Goal: Information Seeking & Learning: Learn about a topic

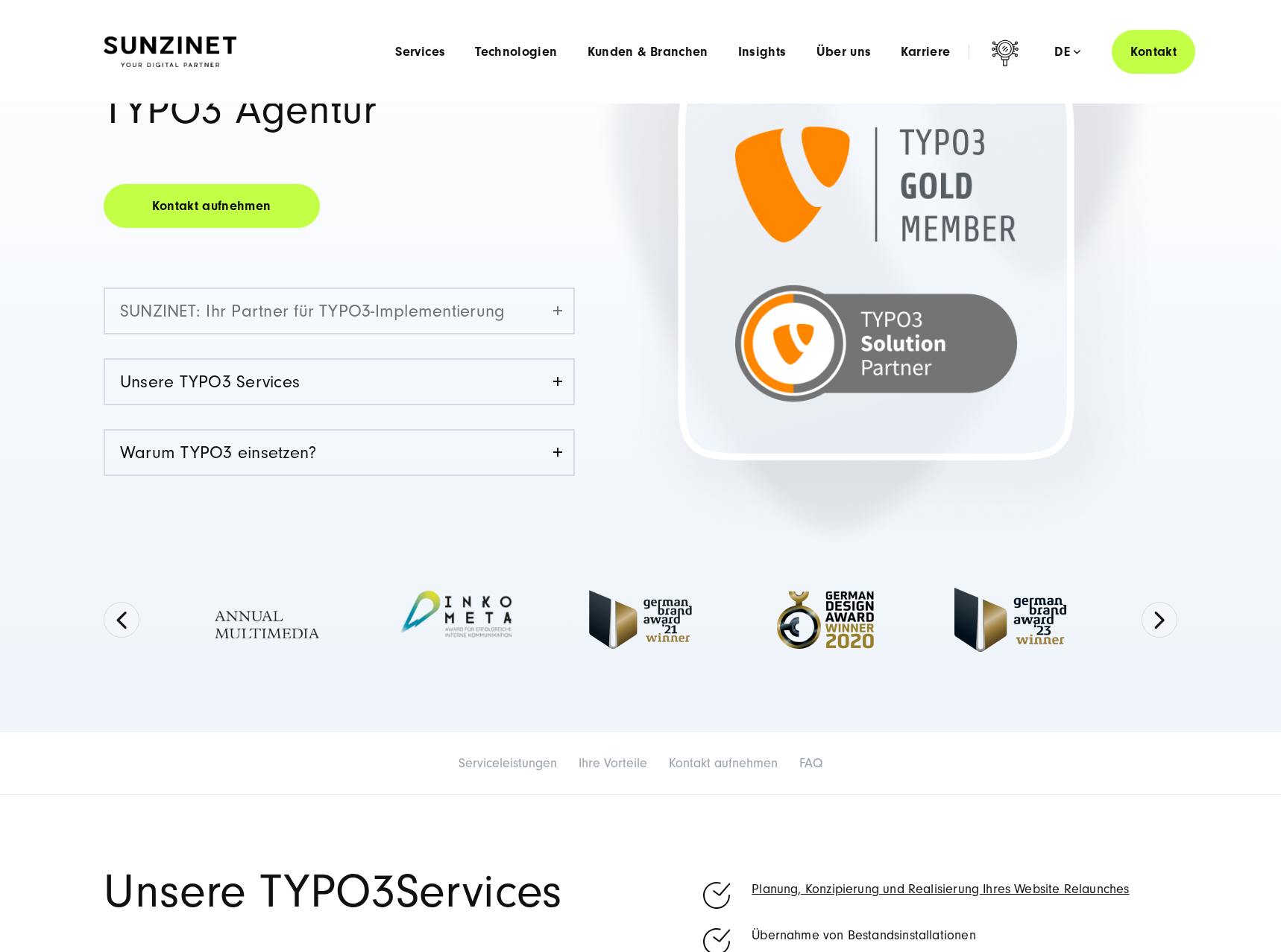
scroll to position [228, 0]
click at [1173, 621] on button "Next" at bounding box center [1159, 620] width 35 height 35
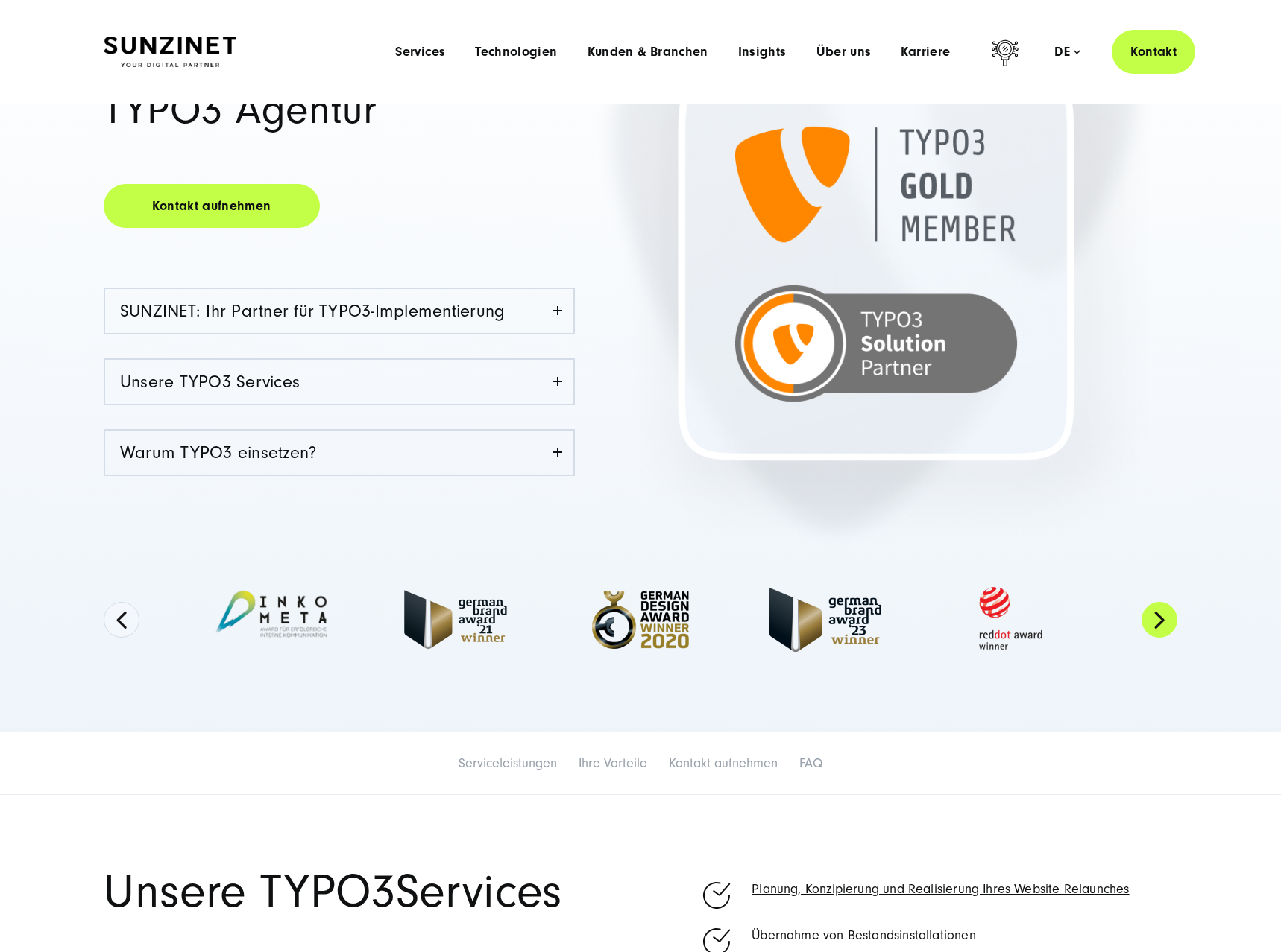
click at [1173, 621] on button "Next" at bounding box center [1159, 620] width 35 height 35
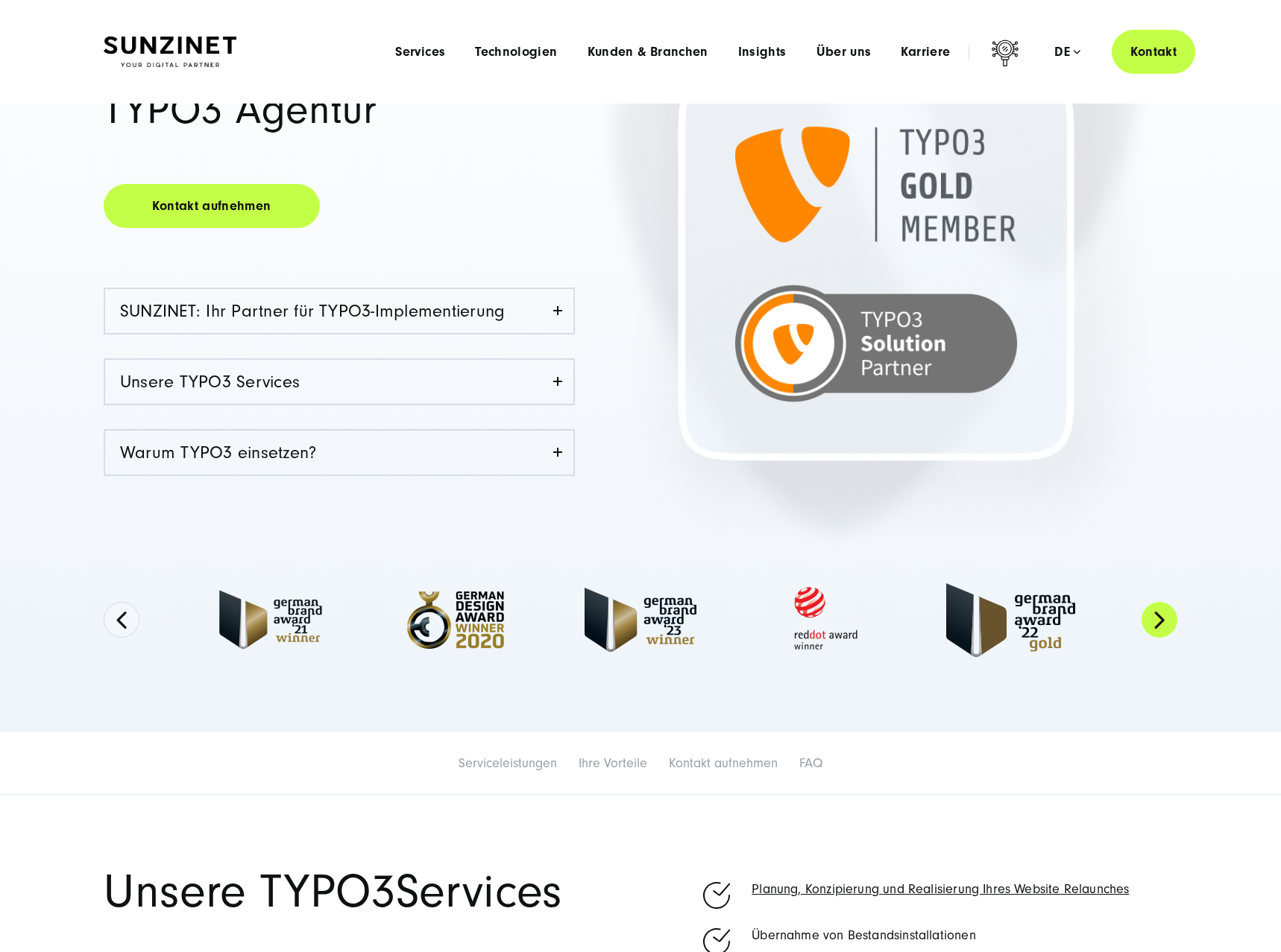
click at [1173, 621] on button "Next" at bounding box center [1159, 620] width 35 height 35
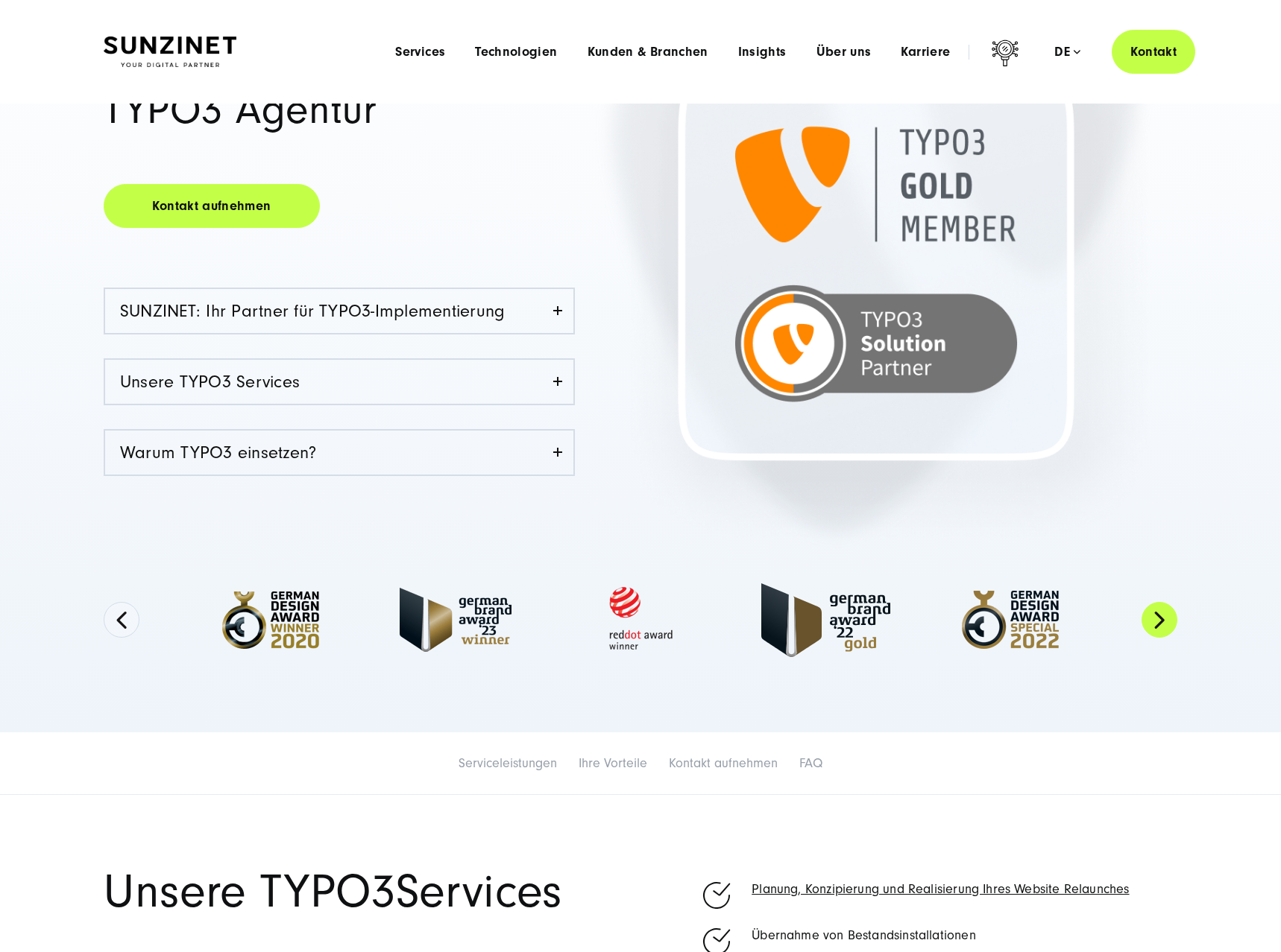
click at [1173, 621] on button "Next" at bounding box center [1159, 620] width 35 height 35
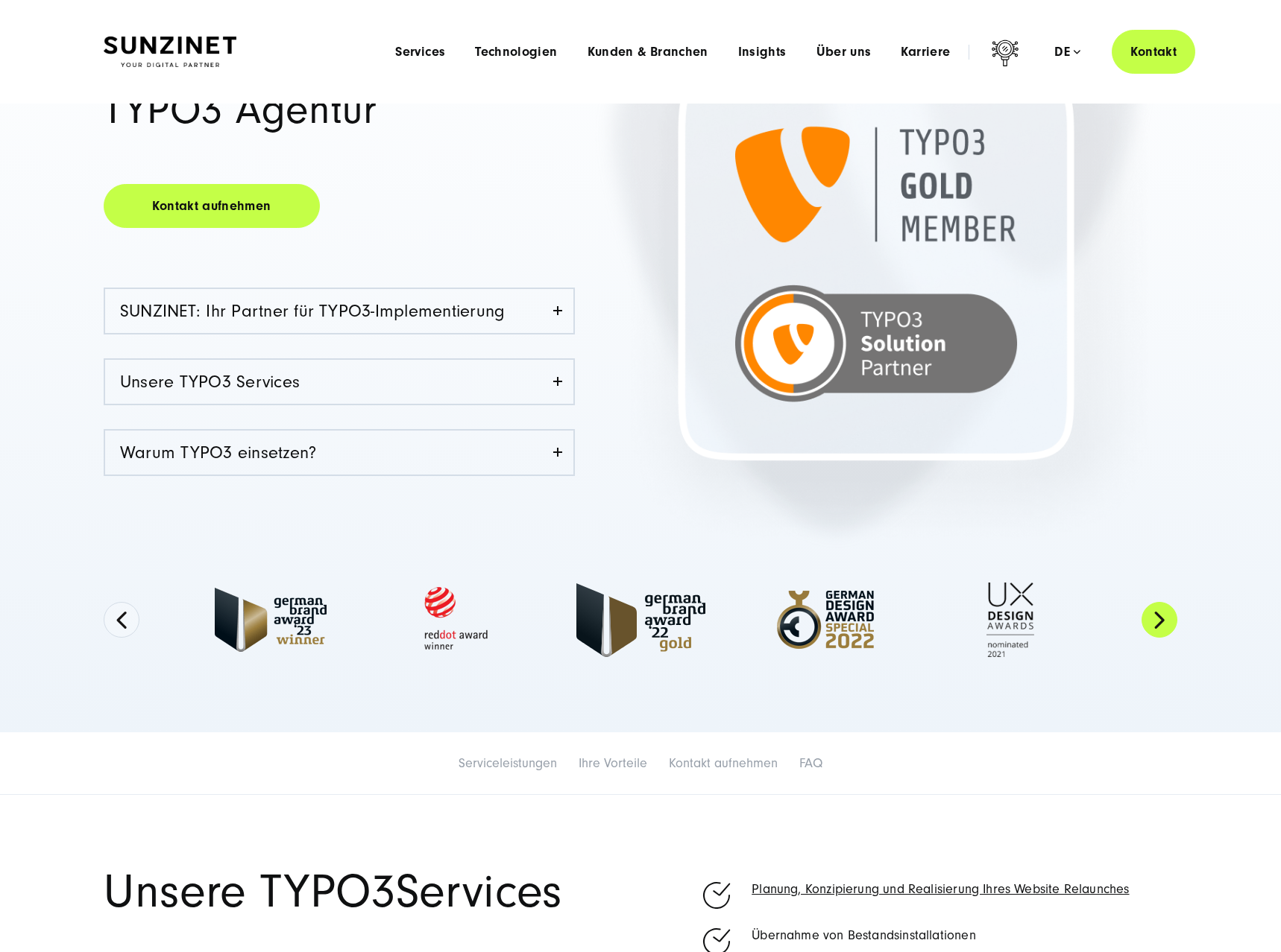
click at [1173, 621] on button "Next" at bounding box center [1159, 620] width 35 height 35
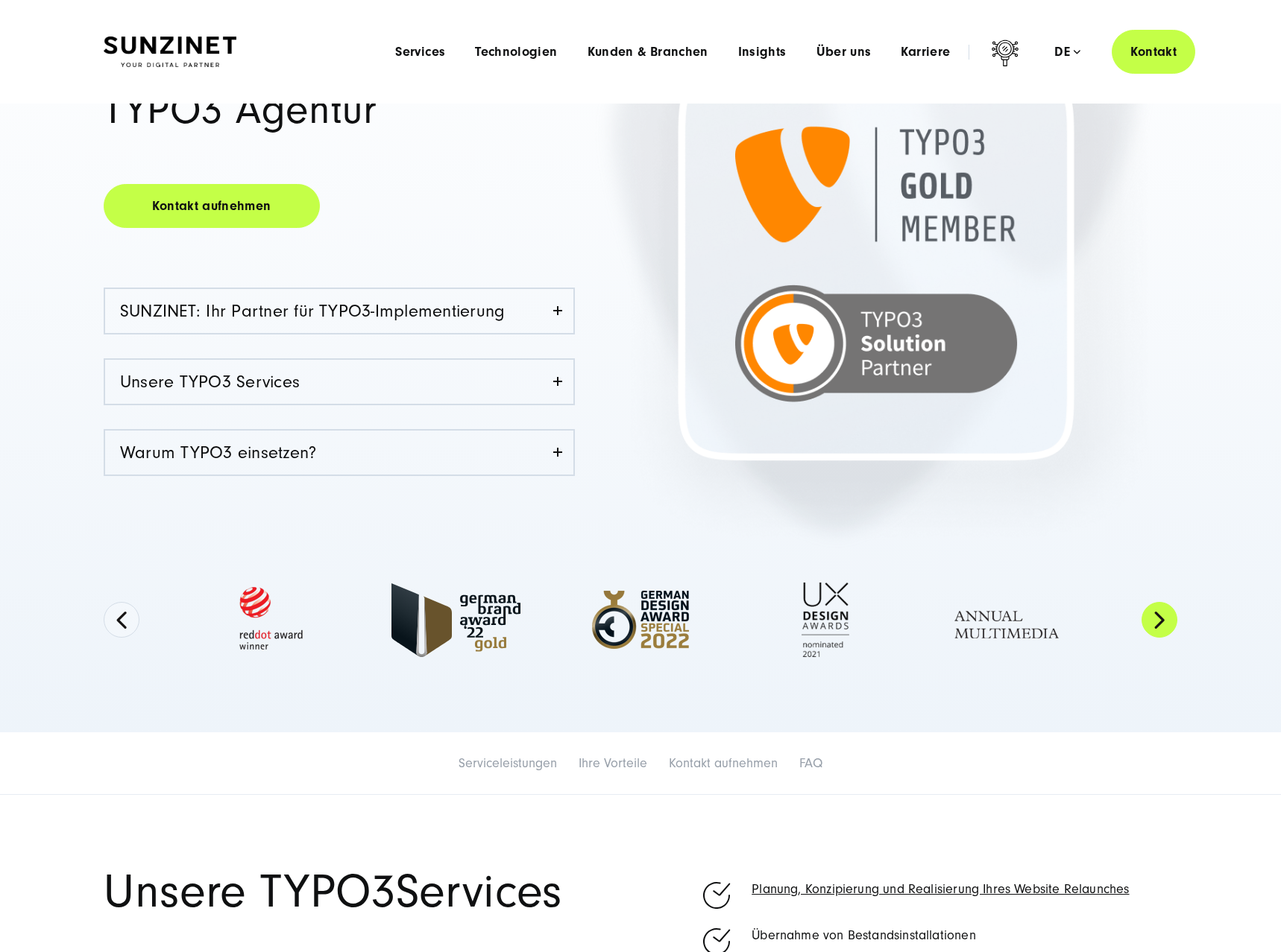
click at [1173, 621] on button "Next" at bounding box center [1159, 620] width 35 height 35
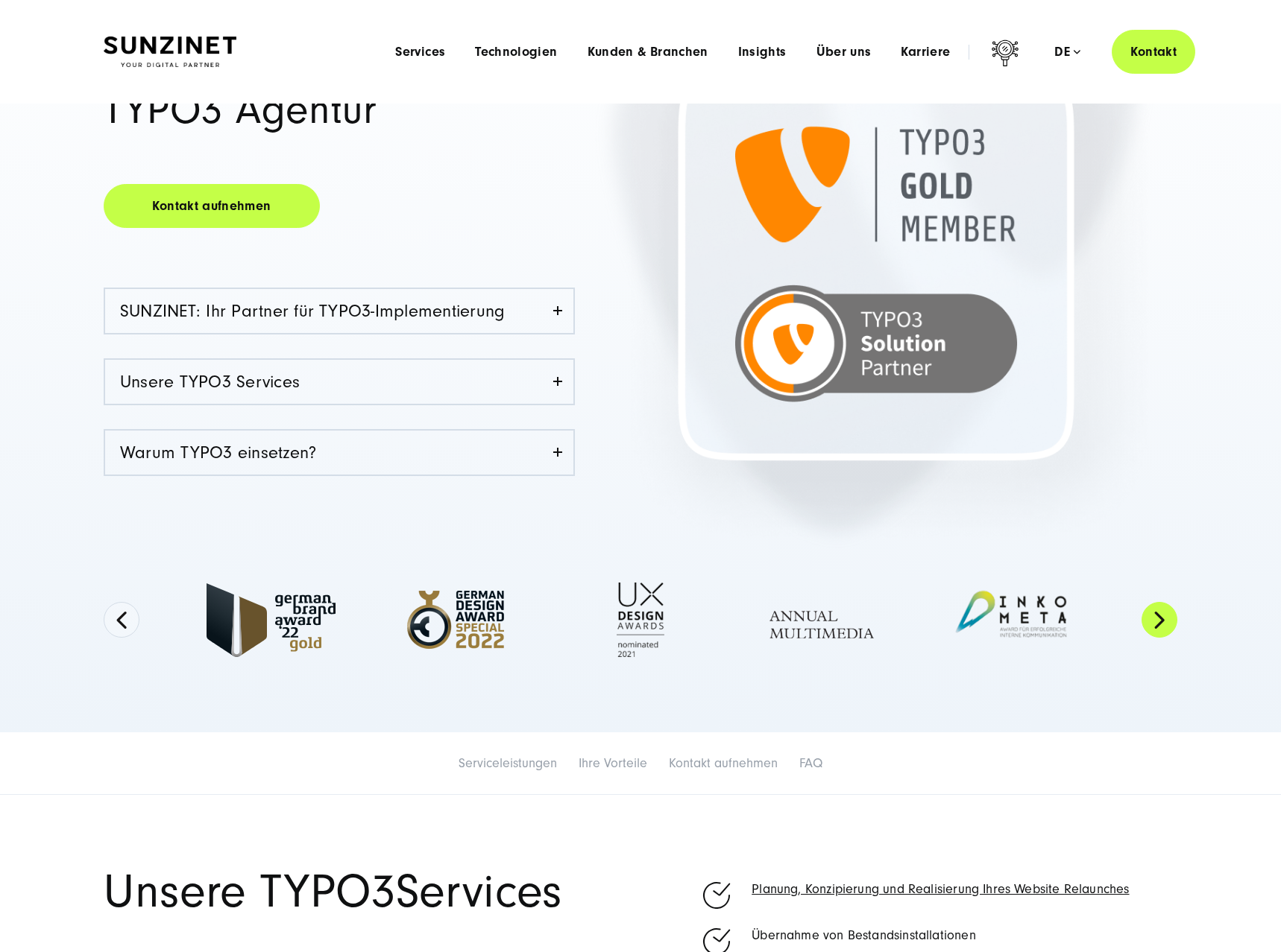
click at [1173, 621] on button "Next" at bounding box center [1159, 620] width 35 height 35
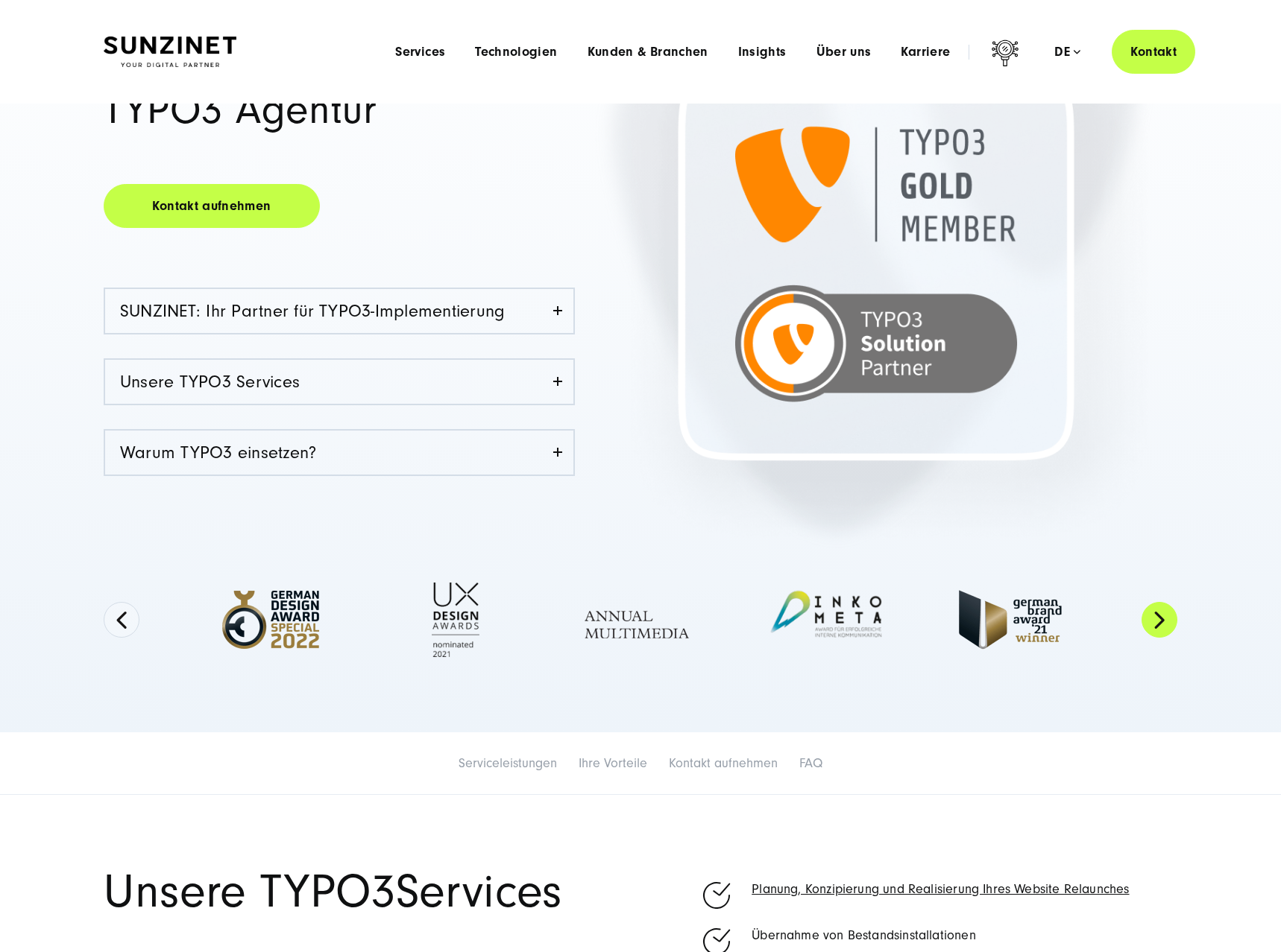
click at [1173, 621] on button "Next" at bounding box center [1159, 620] width 35 height 35
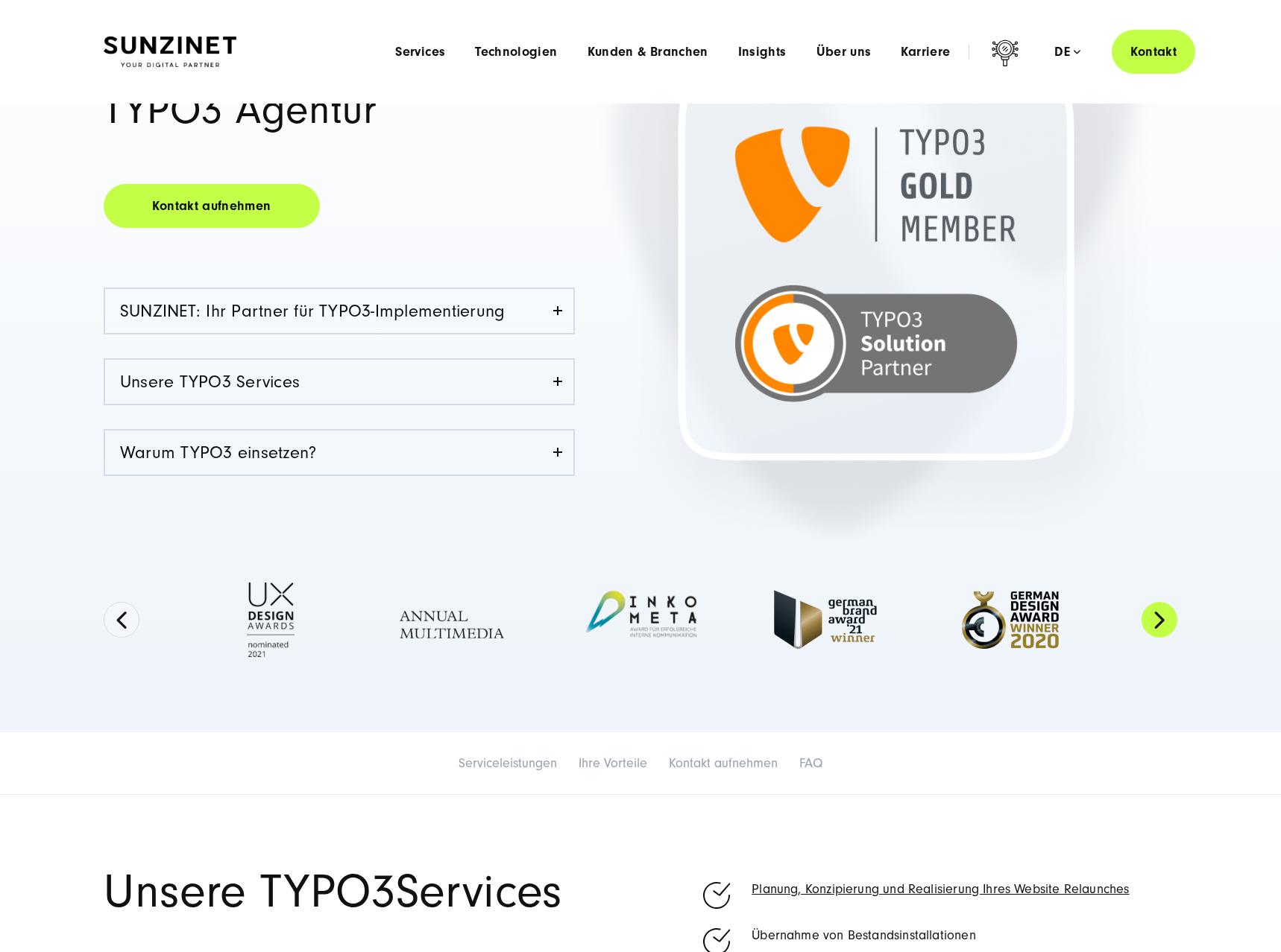
click at [1173, 621] on button "Next" at bounding box center [1159, 620] width 35 height 35
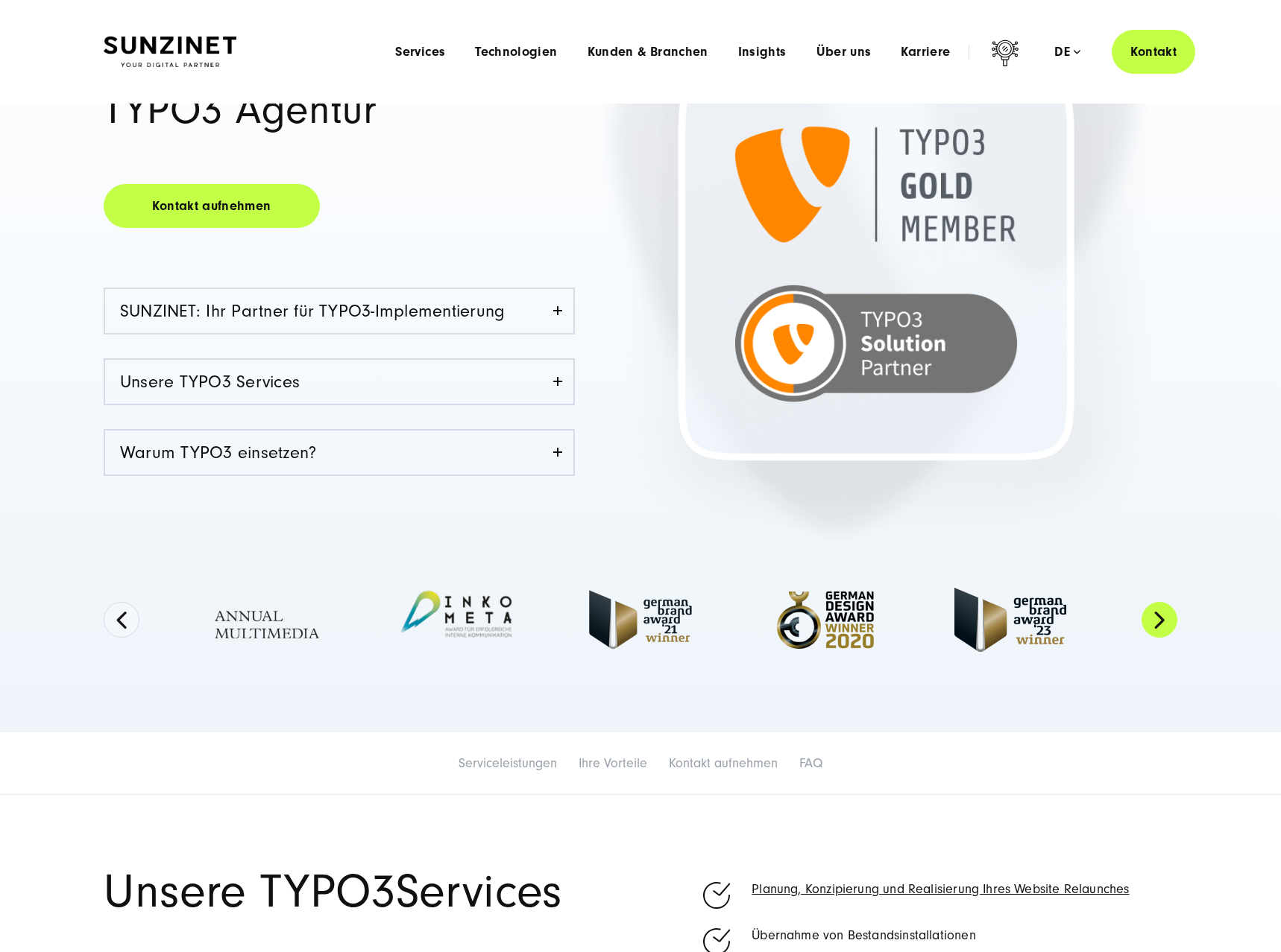
click at [1173, 621] on button "Next" at bounding box center [1159, 620] width 35 height 35
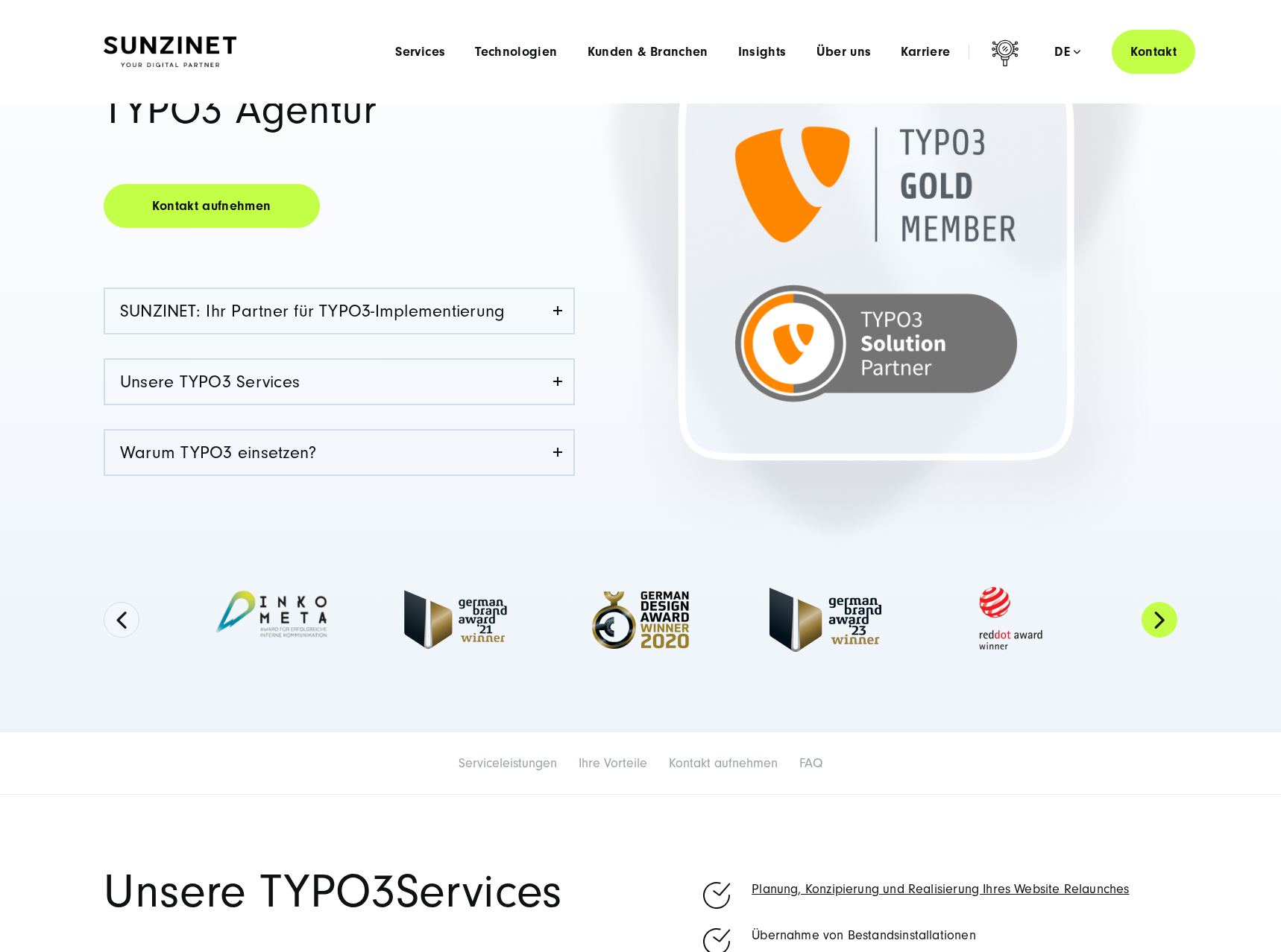
click at [1173, 621] on button "Next" at bounding box center [1159, 620] width 35 height 35
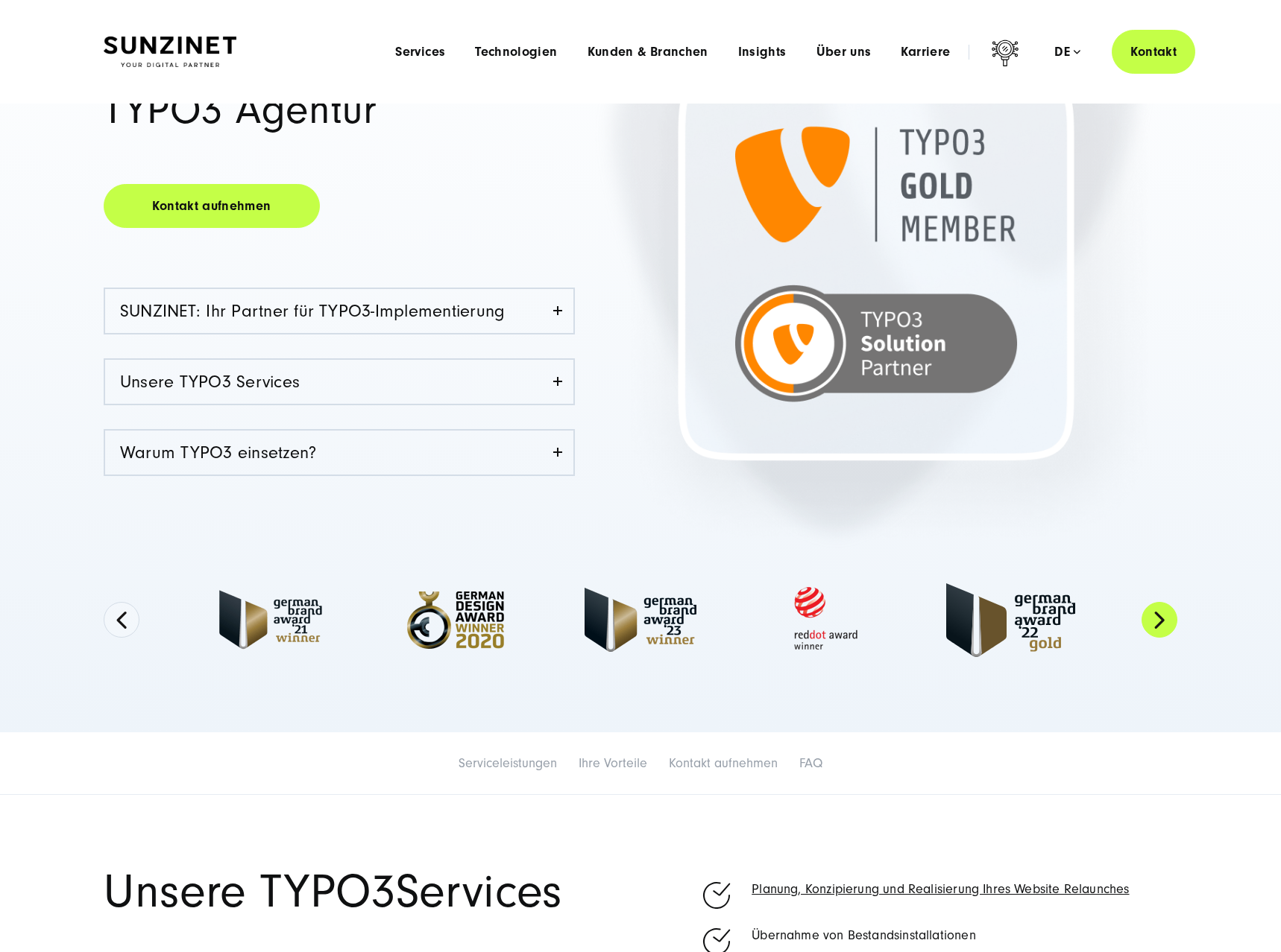
click at [1173, 621] on button "Next" at bounding box center [1159, 620] width 35 height 35
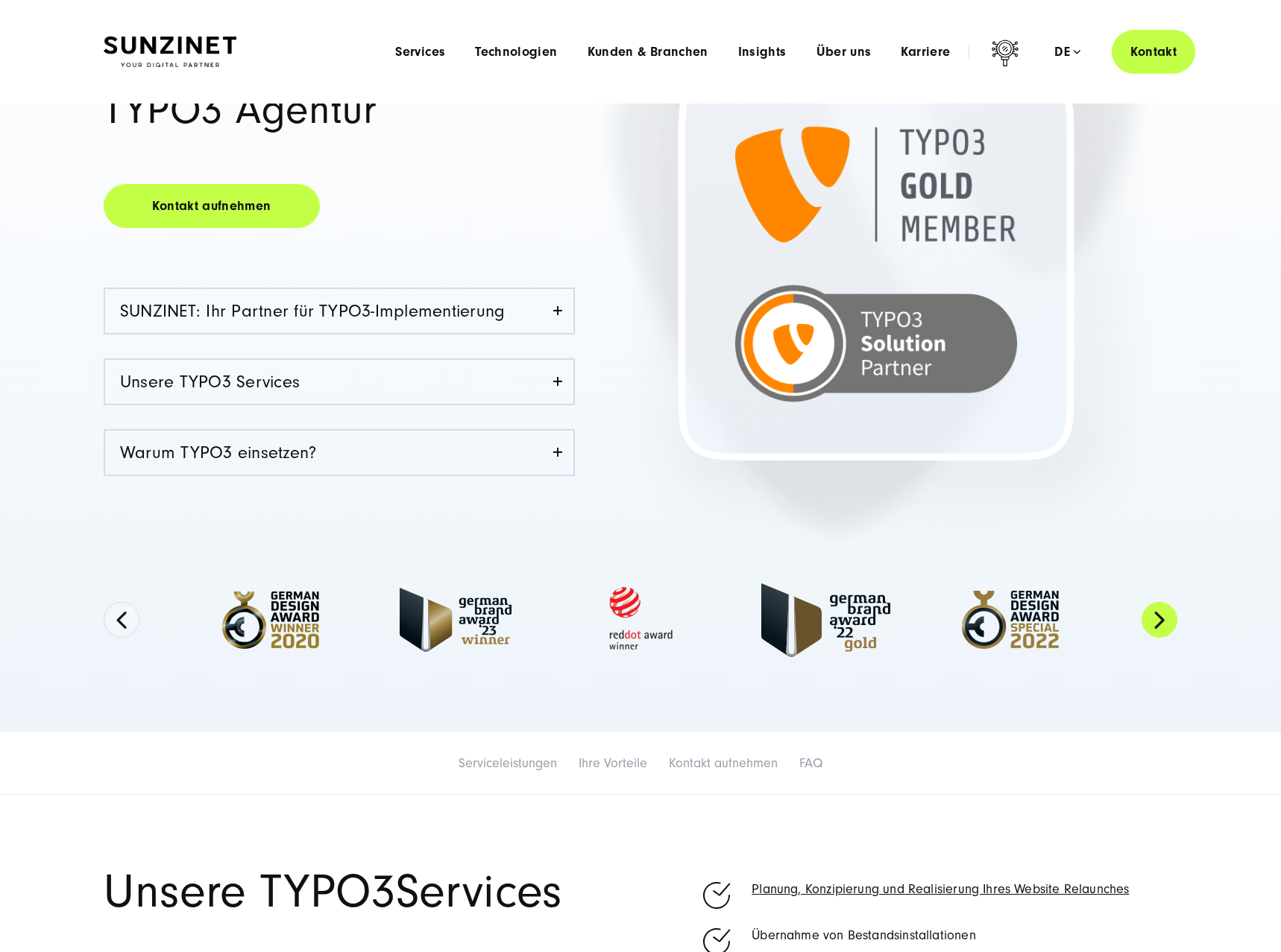
click at [1173, 621] on button "Next" at bounding box center [1159, 620] width 35 height 35
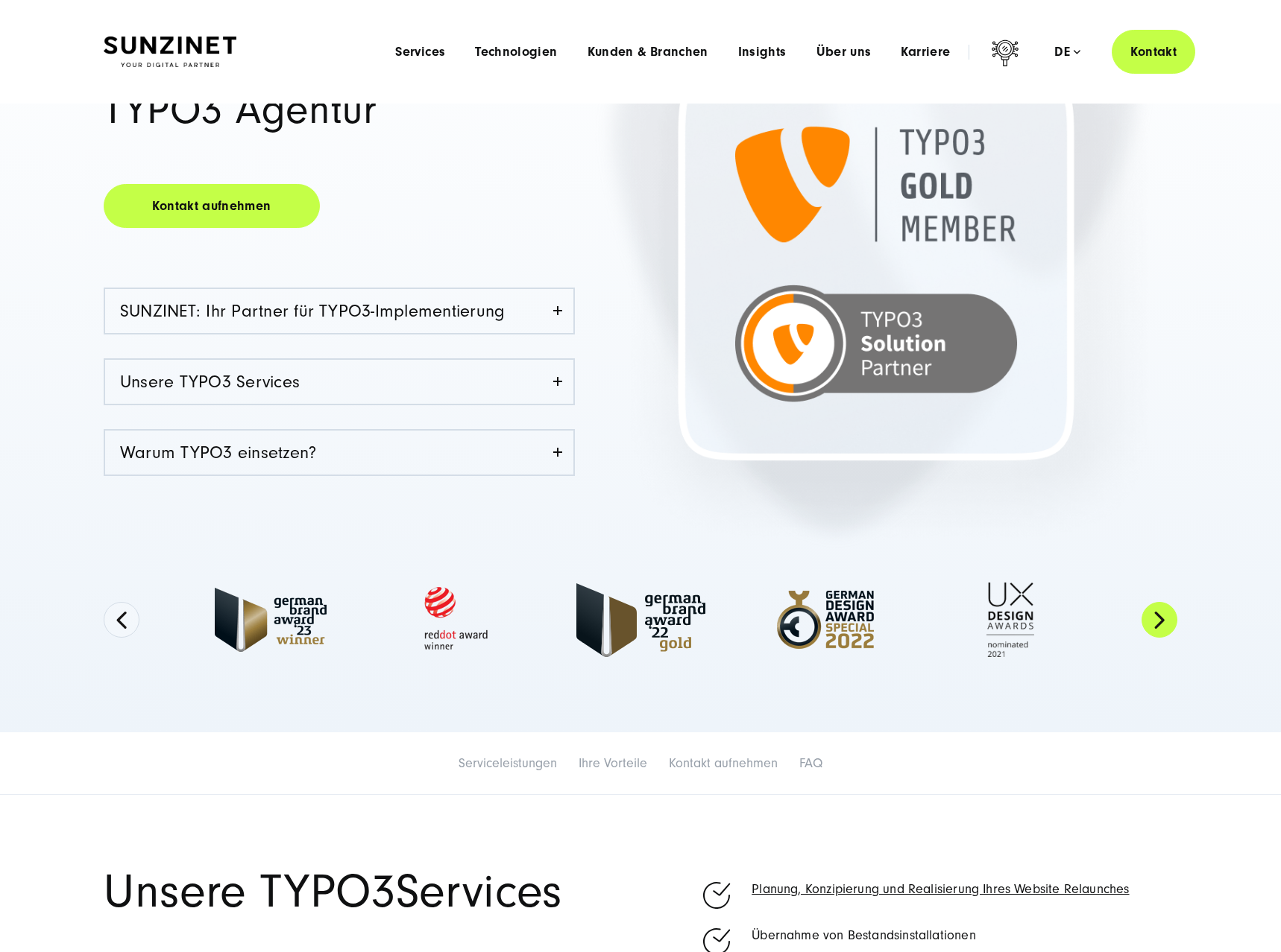
click at [1173, 621] on button "Next" at bounding box center [1159, 620] width 35 height 35
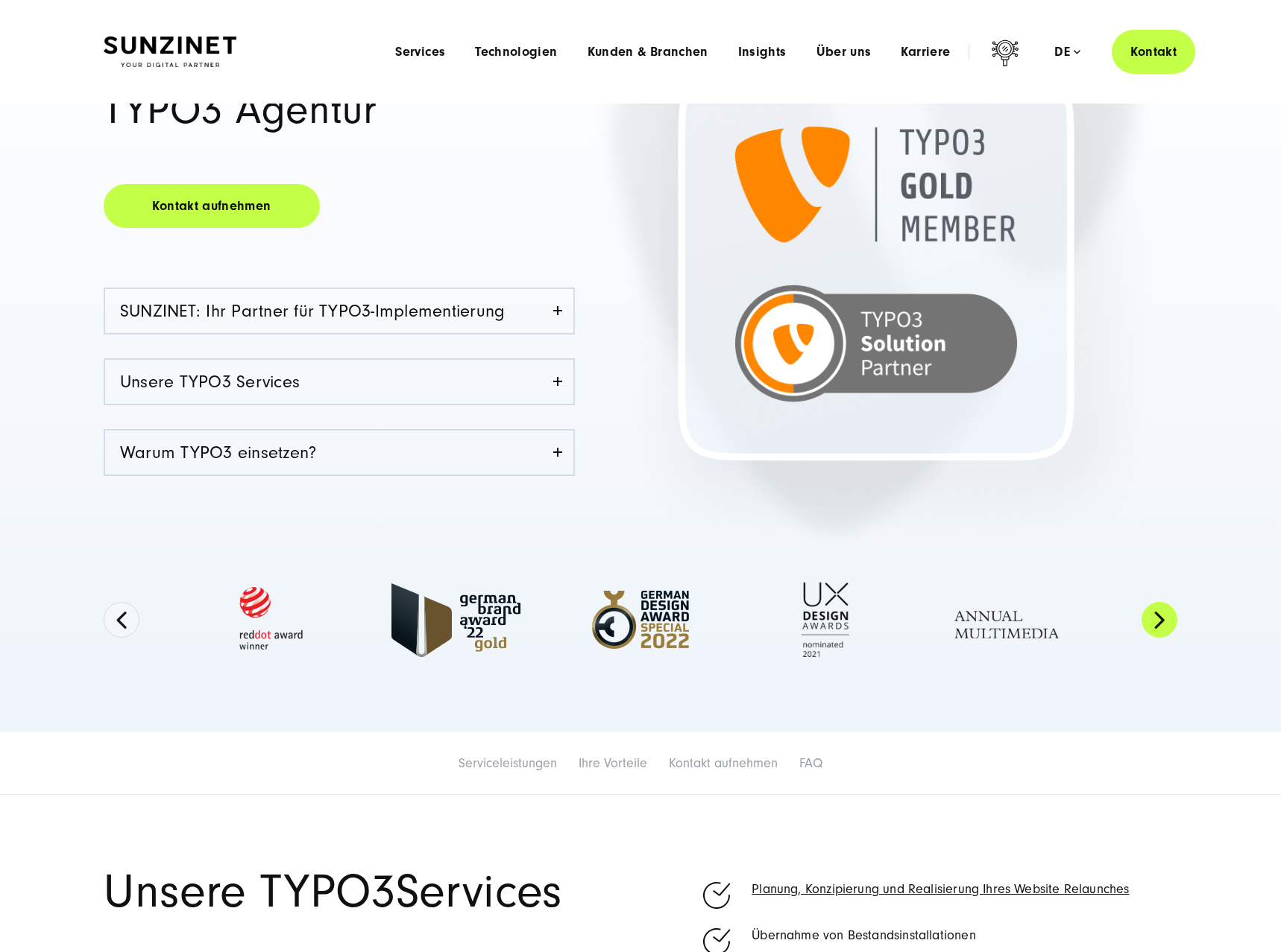
click at [1173, 621] on button "Next" at bounding box center [1159, 620] width 35 height 35
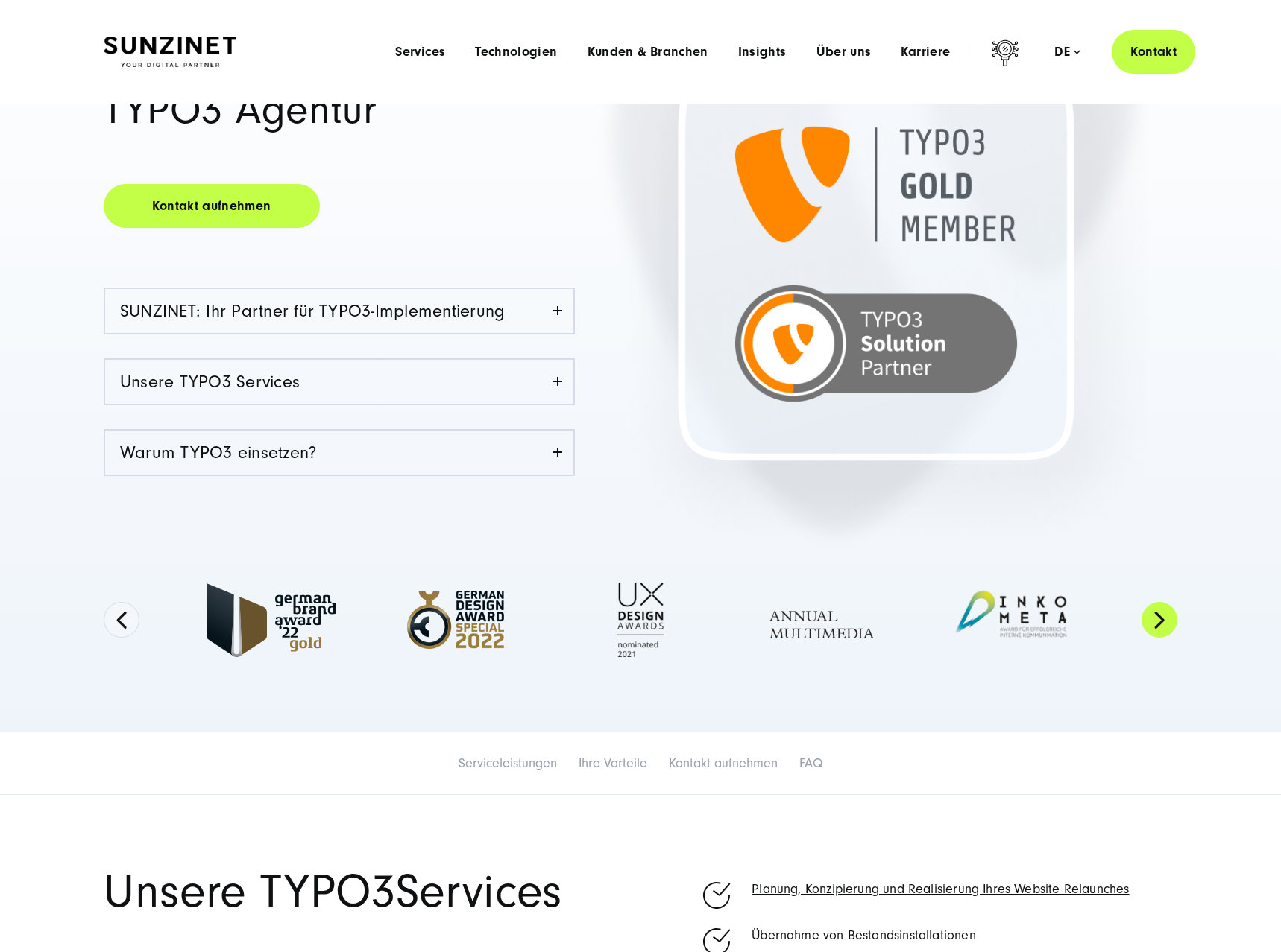
click at [1173, 621] on button "Next" at bounding box center [1159, 620] width 35 height 35
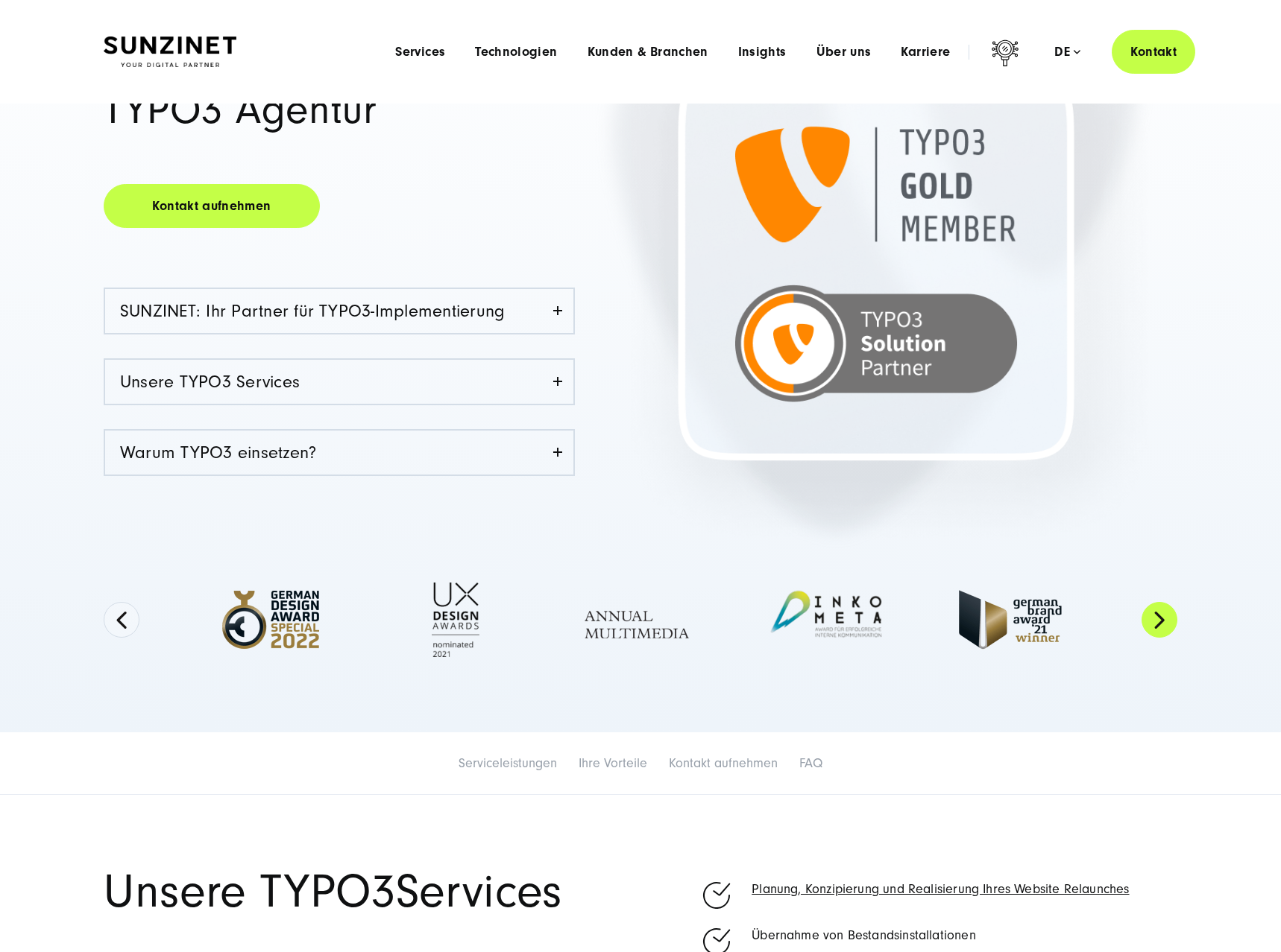
click at [1166, 621] on button "Next" at bounding box center [1159, 620] width 35 height 35
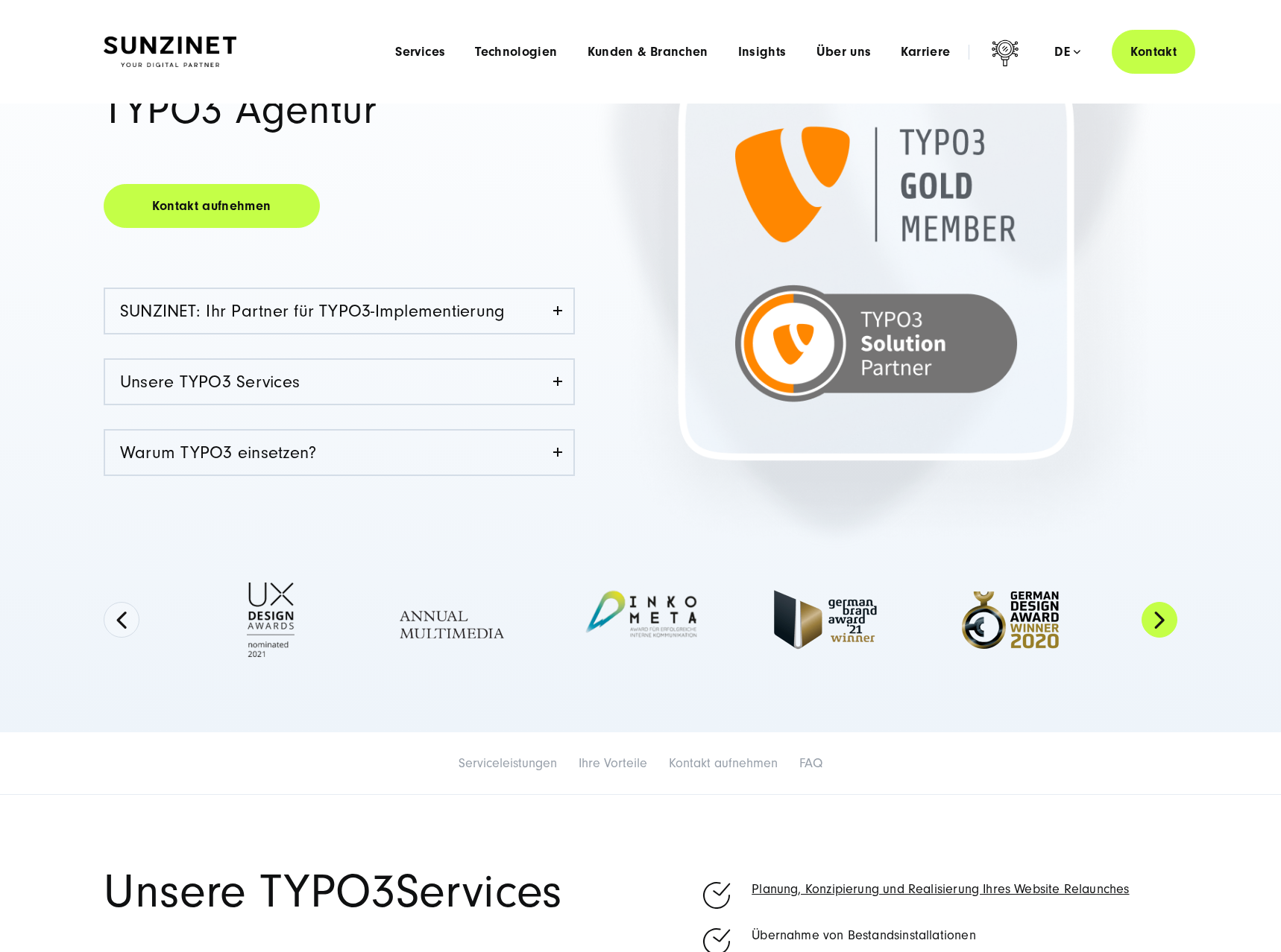
click at [1166, 621] on button "Next" at bounding box center [1159, 620] width 35 height 35
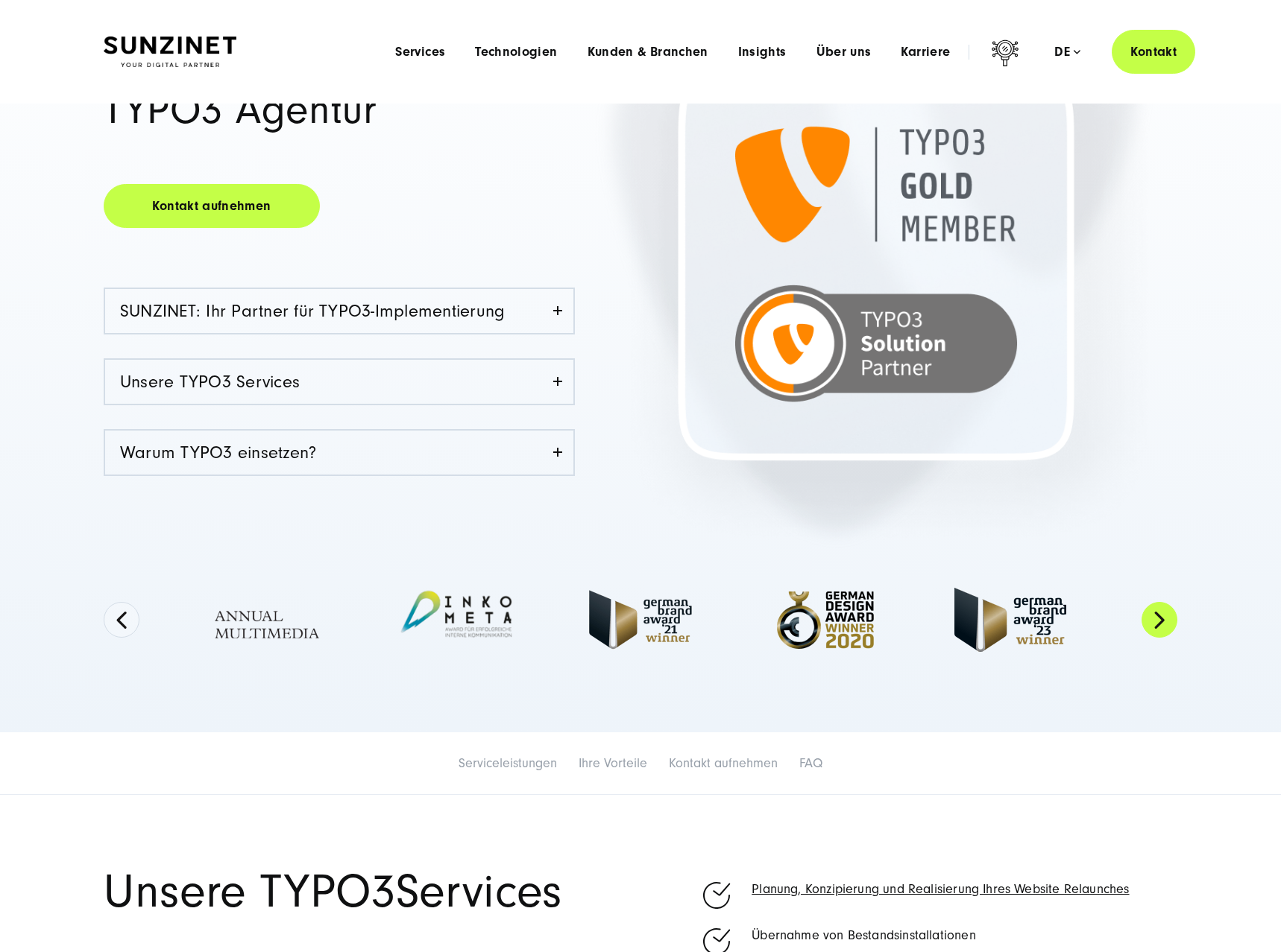
click at [1166, 621] on button "Next" at bounding box center [1159, 620] width 35 height 35
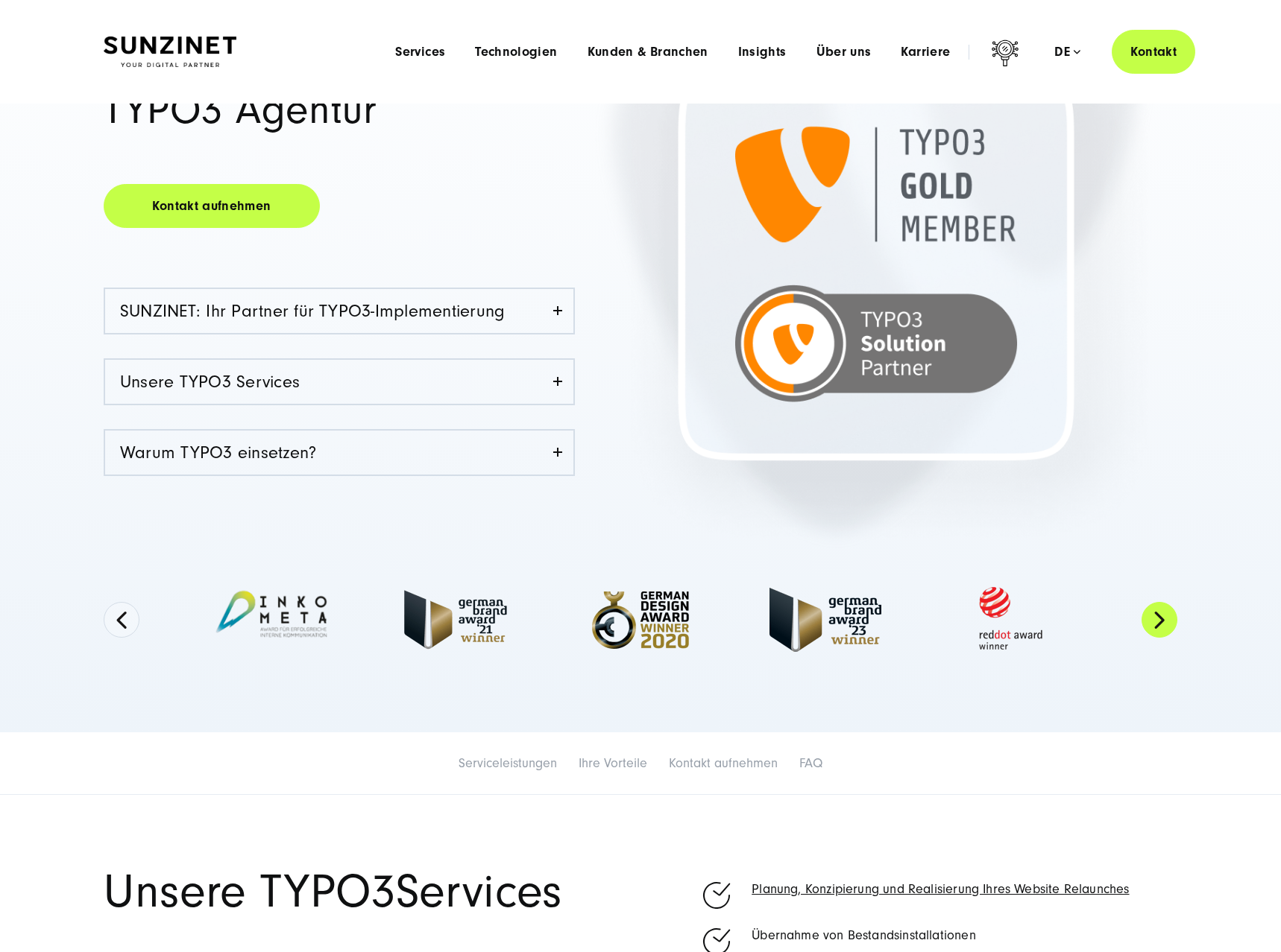
click at [1166, 621] on button "Next" at bounding box center [1159, 620] width 35 height 35
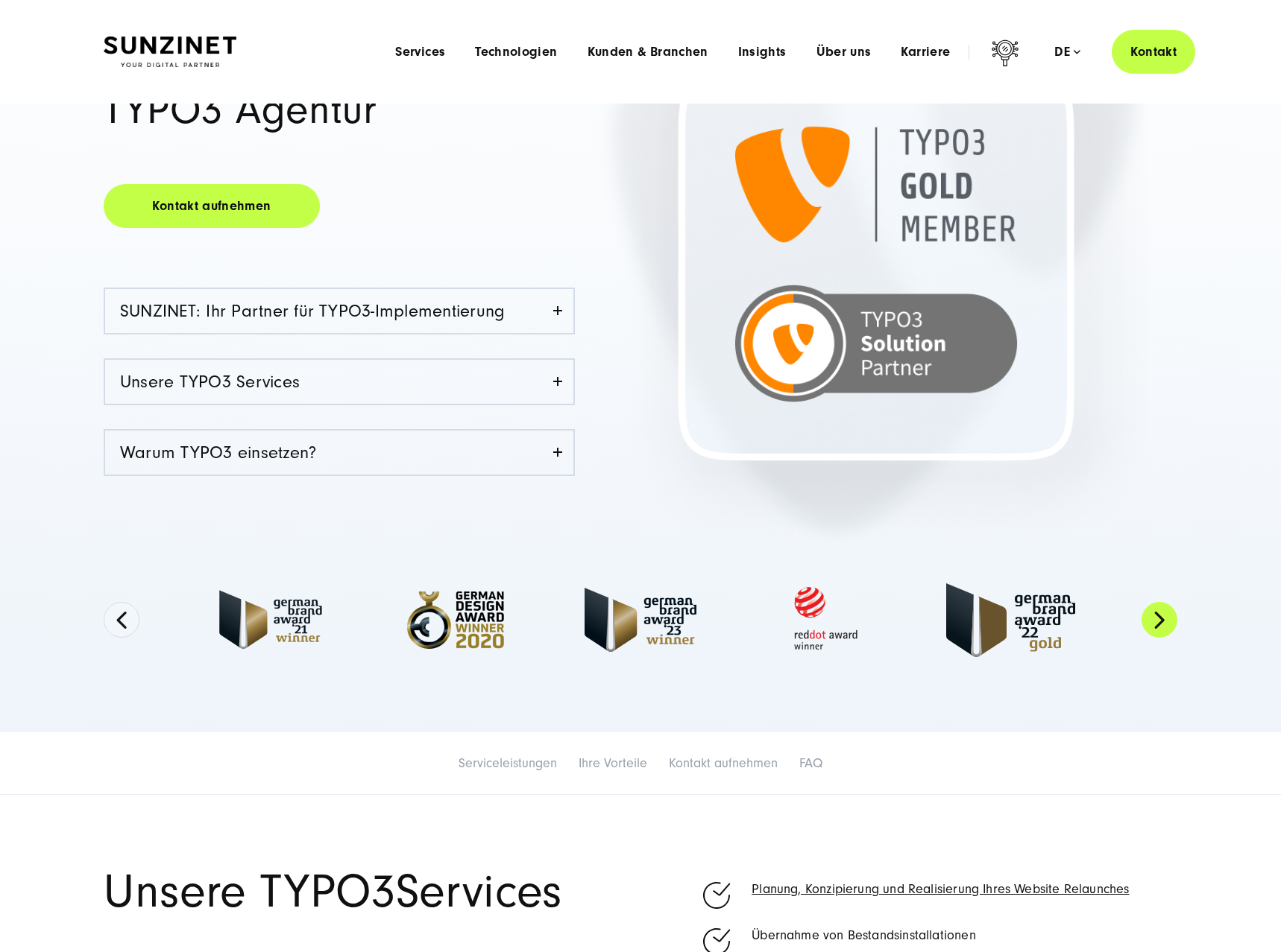
click at [1173, 624] on button "Next" at bounding box center [1159, 620] width 35 height 35
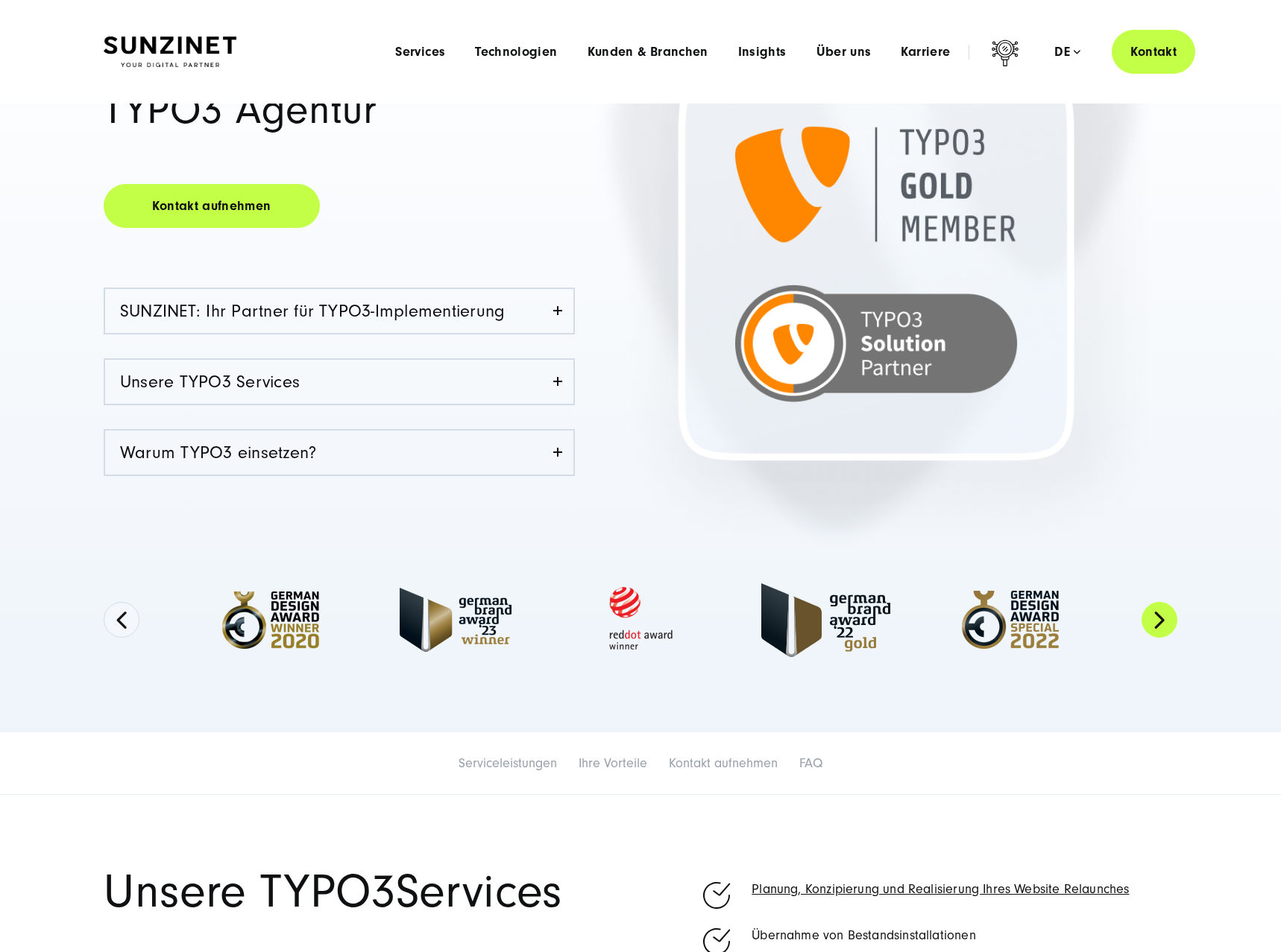
click at [1173, 624] on button "Next" at bounding box center [1159, 620] width 35 height 35
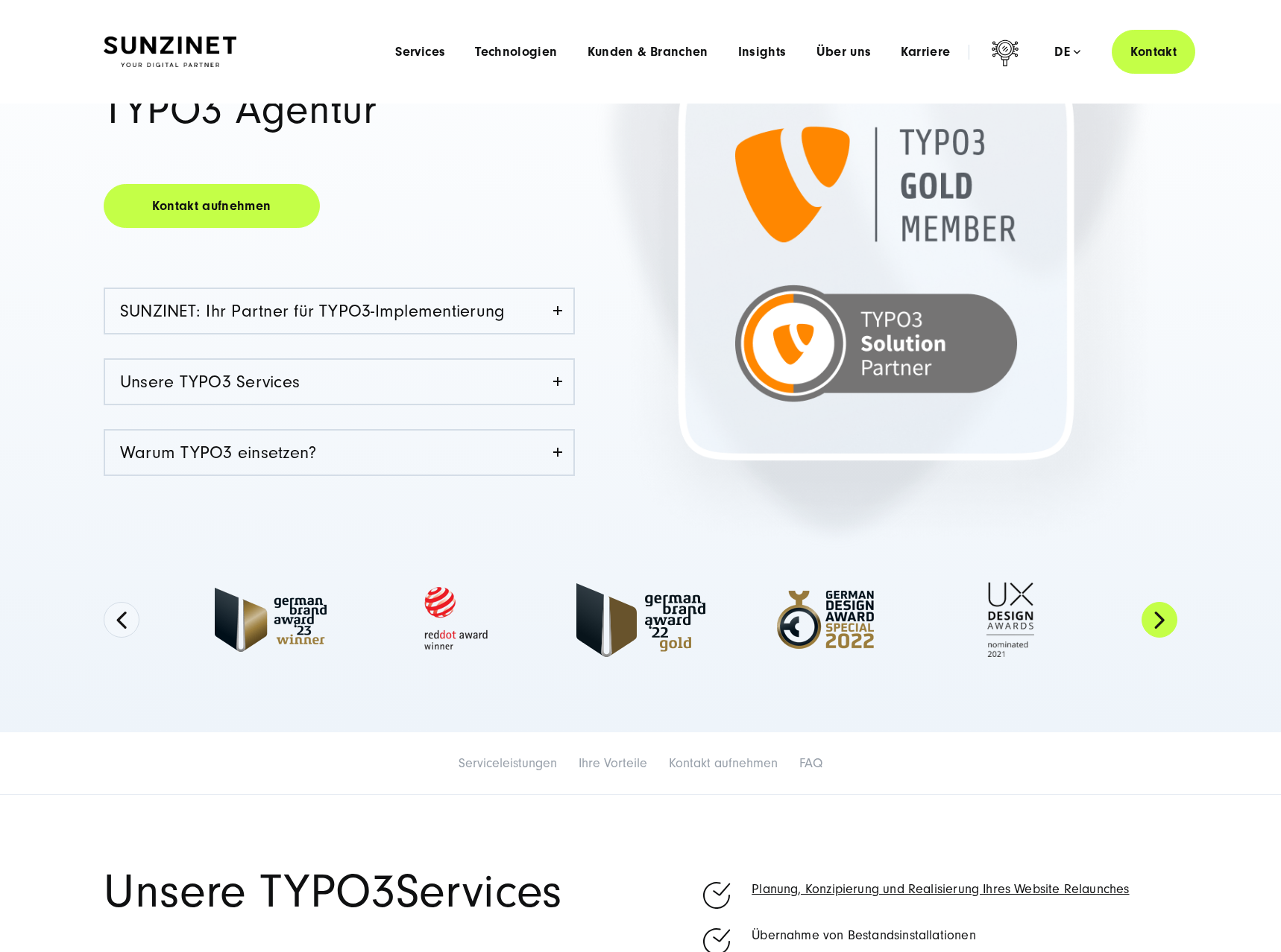
click at [1173, 625] on button "Next" at bounding box center [1159, 620] width 35 height 35
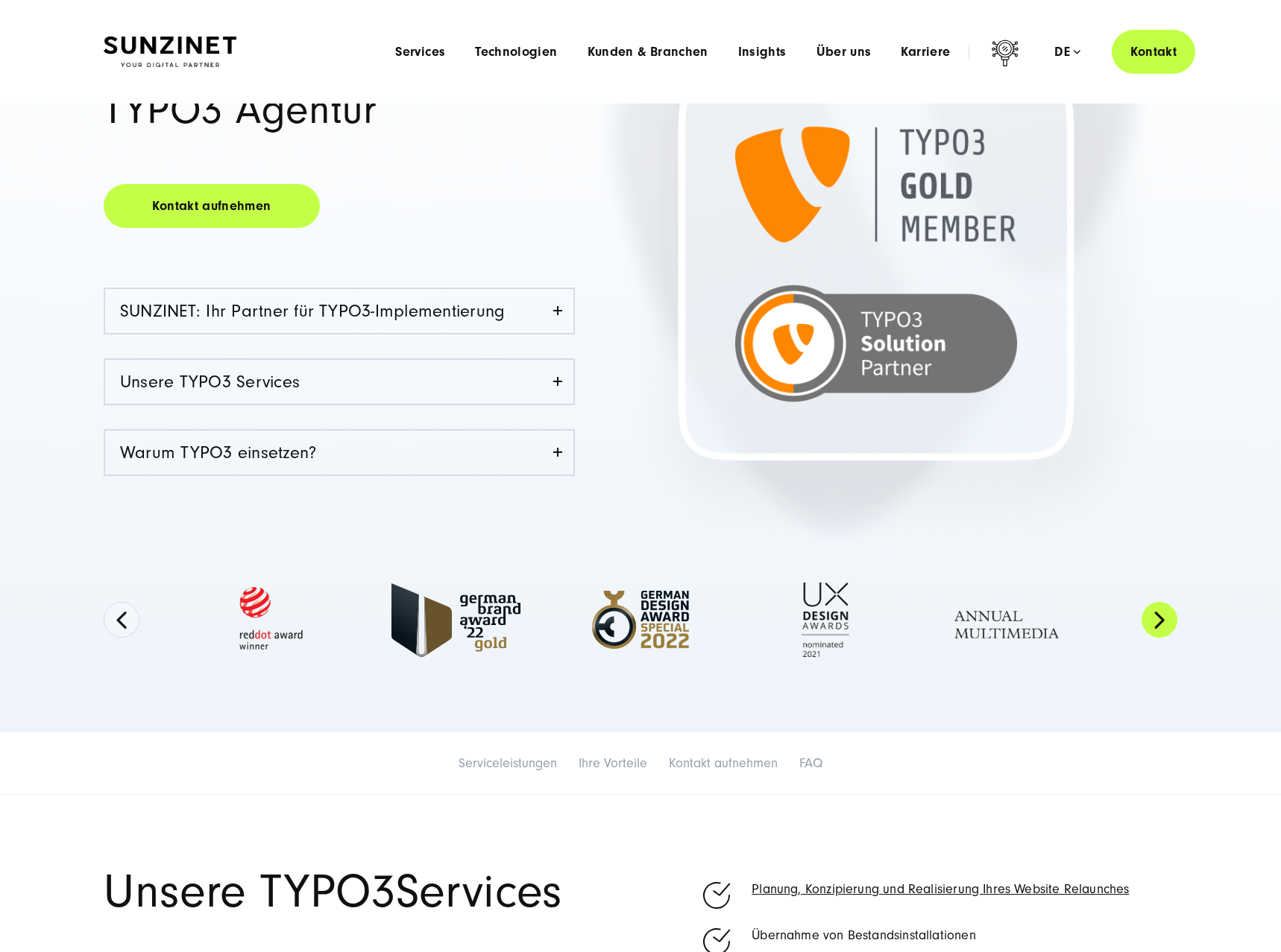
click at [1173, 625] on button "Next" at bounding box center [1159, 620] width 35 height 35
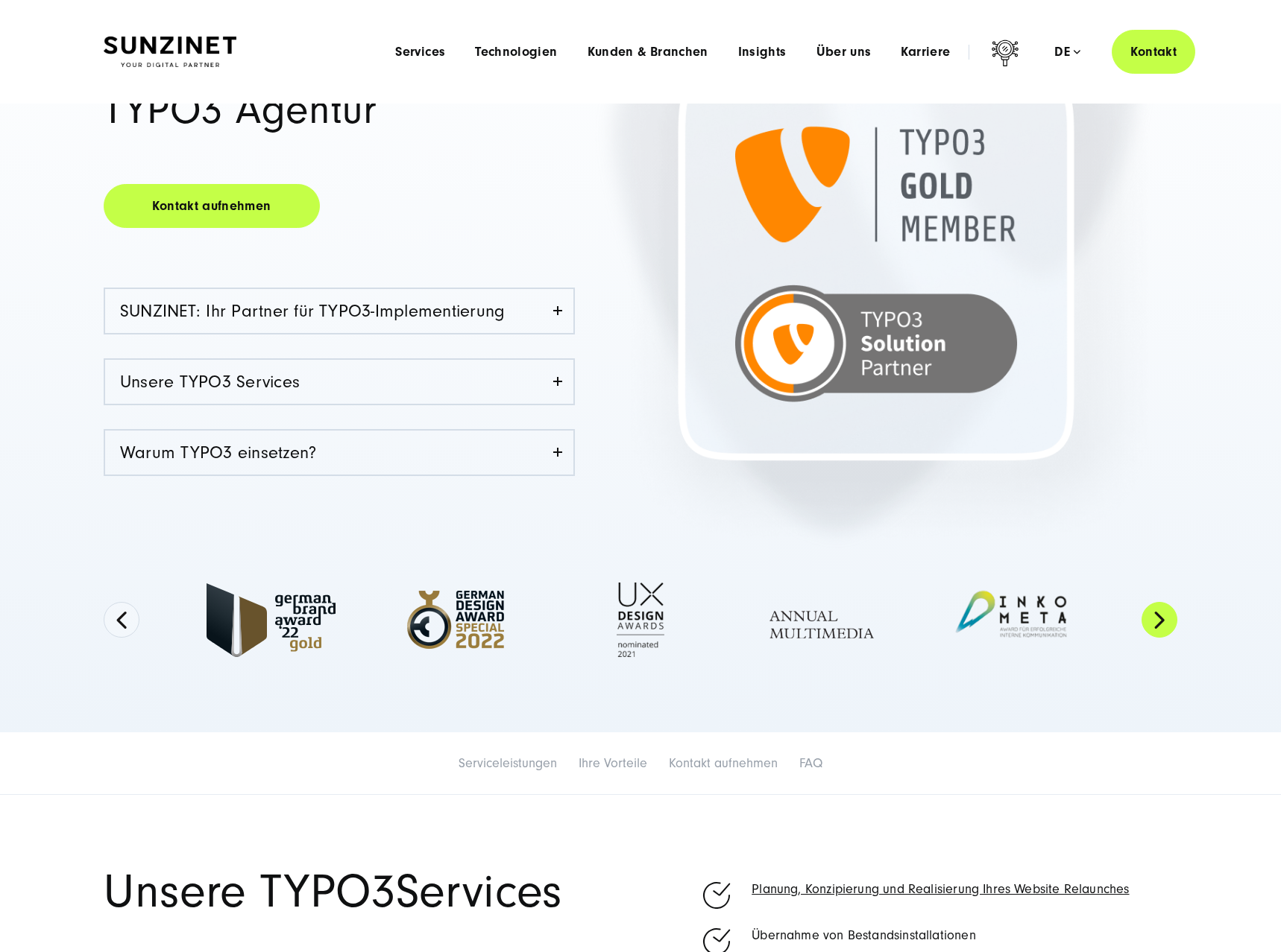
click at [1173, 625] on button "Next" at bounding box center [1159, 620] width 35 height 35
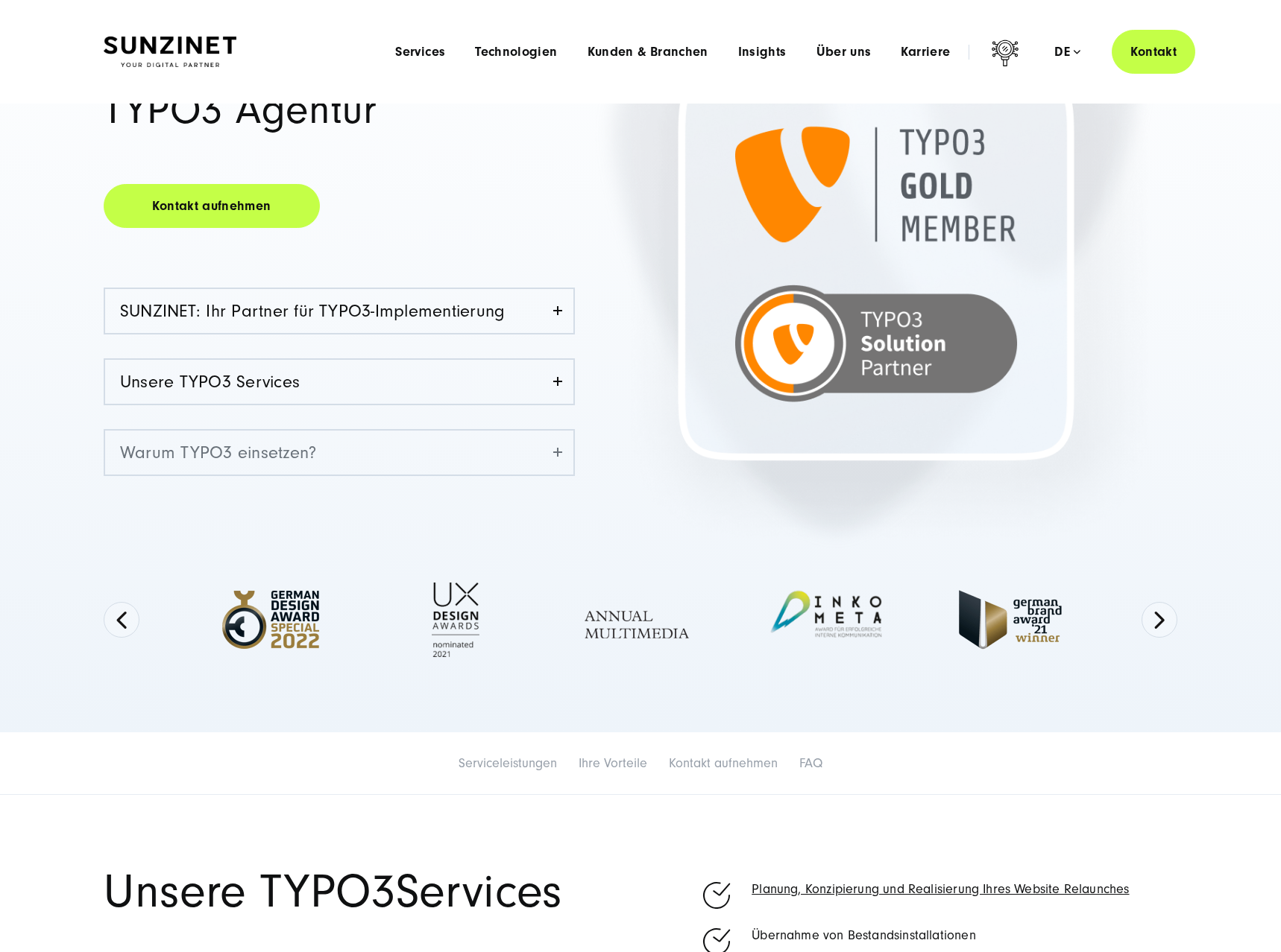
click at [430, 460] on link "Warum TYPO3 einsetzen?" at bounding box center [339, 453] width 468 height 44
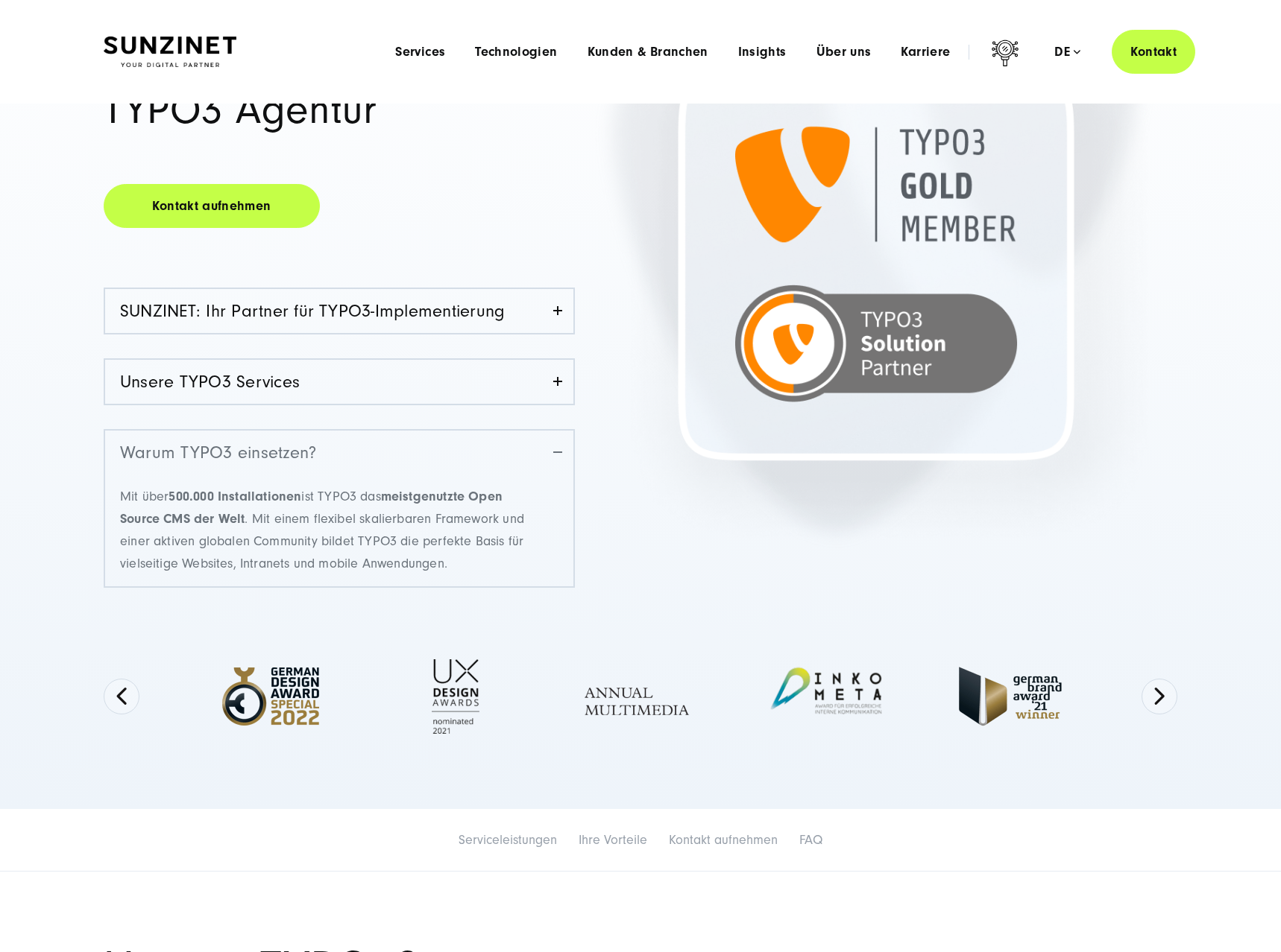
click at [430, 460] on link "Warum TYPO3 einsetzen?" at bounding box center [339, 453] width 468 height 44
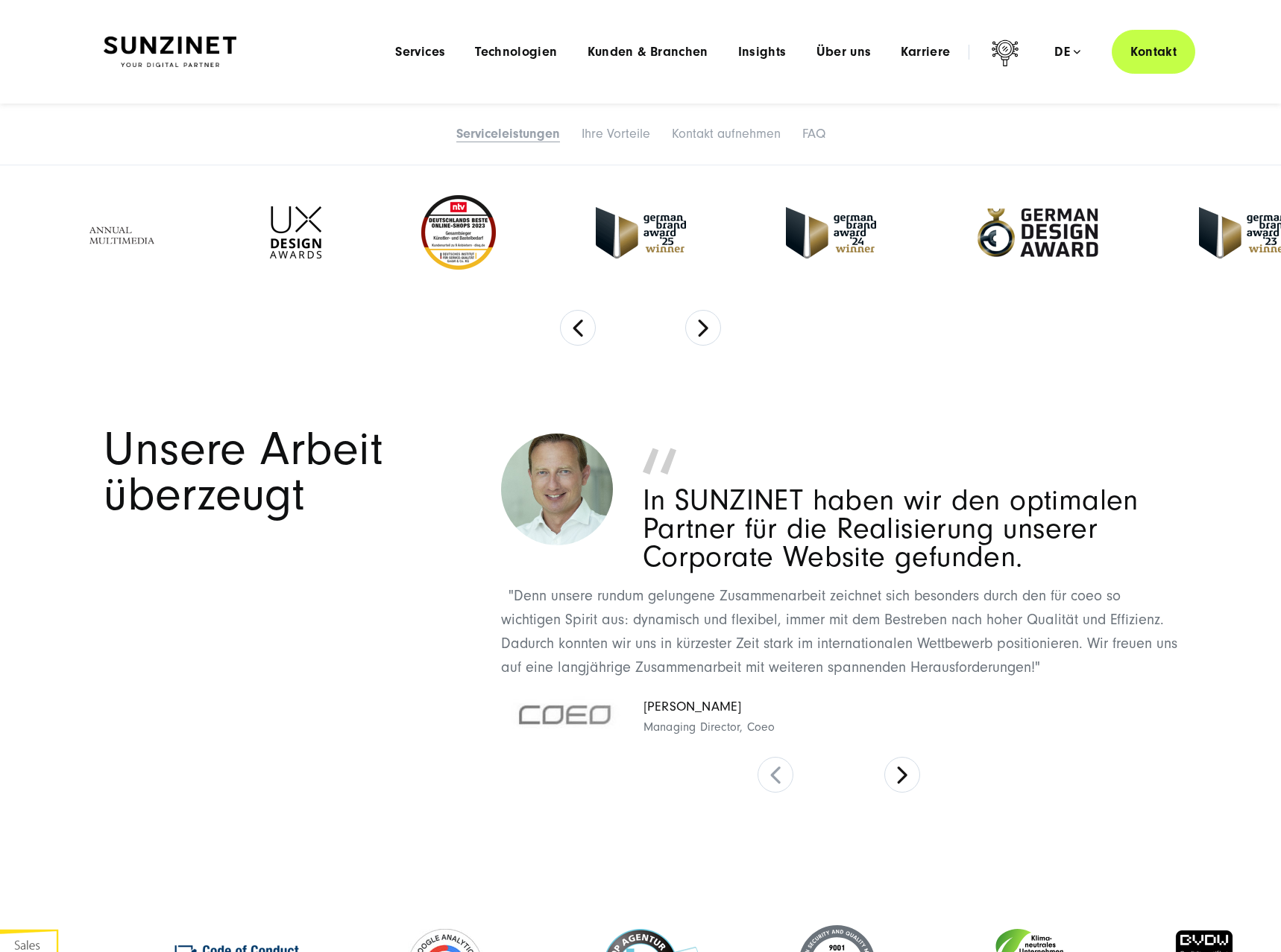
scroll to position [2432, 0]
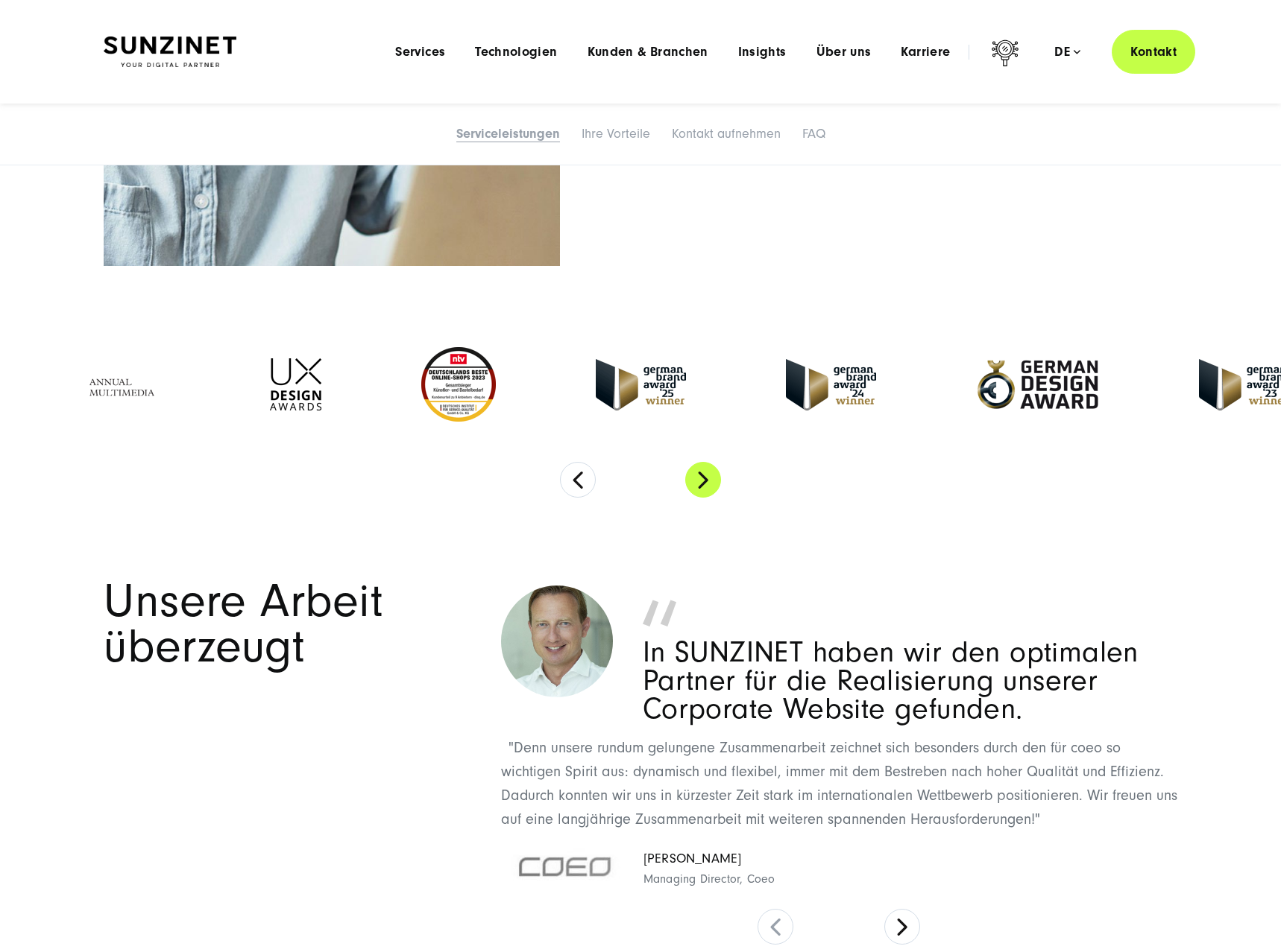
click at [716, 477] on button "Next" at bounding box center [702, 479] width 35 height 35
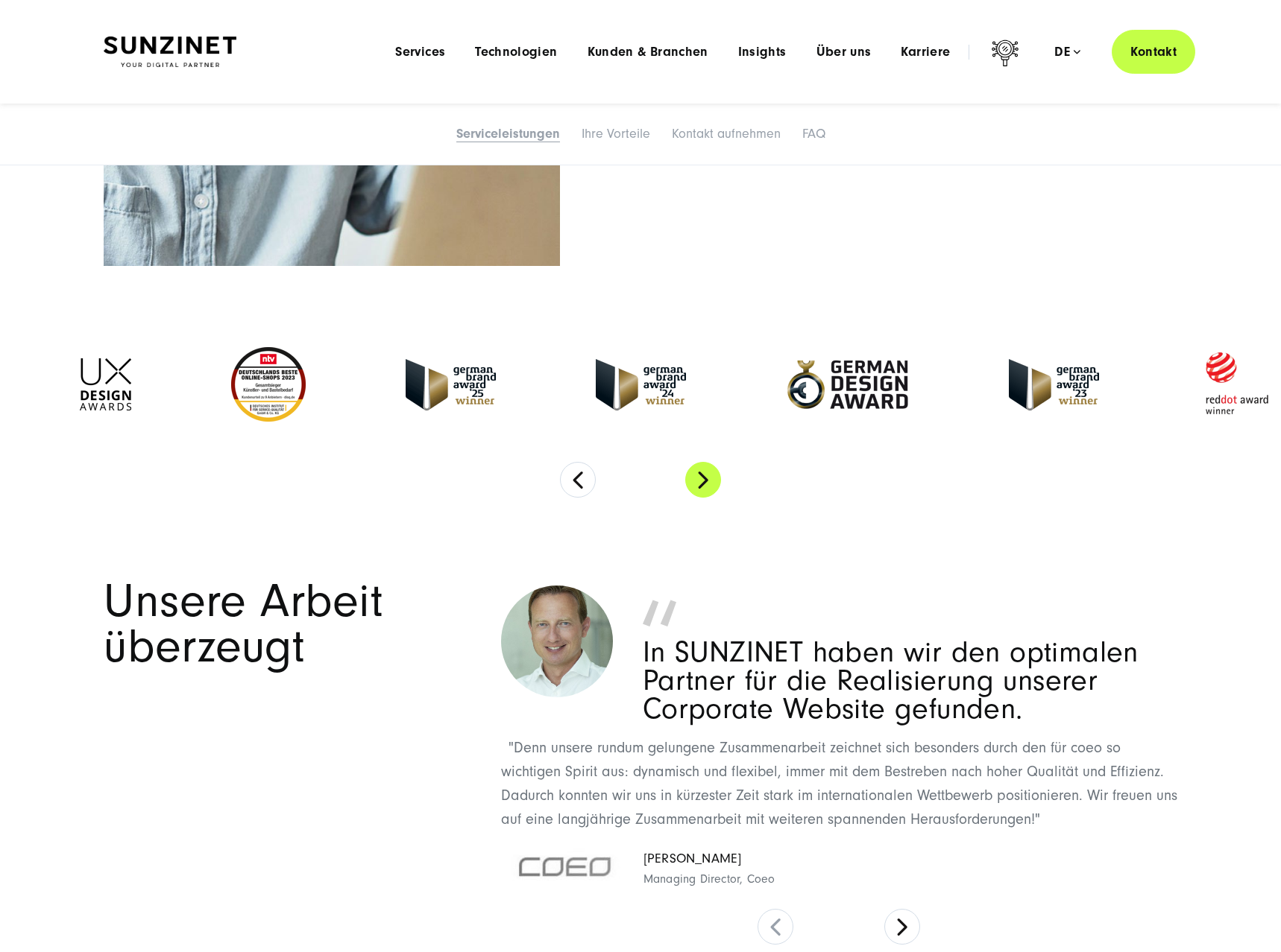
click at [716, 477] on button "Next" at bounding box center [702, 479] width 35 height 35
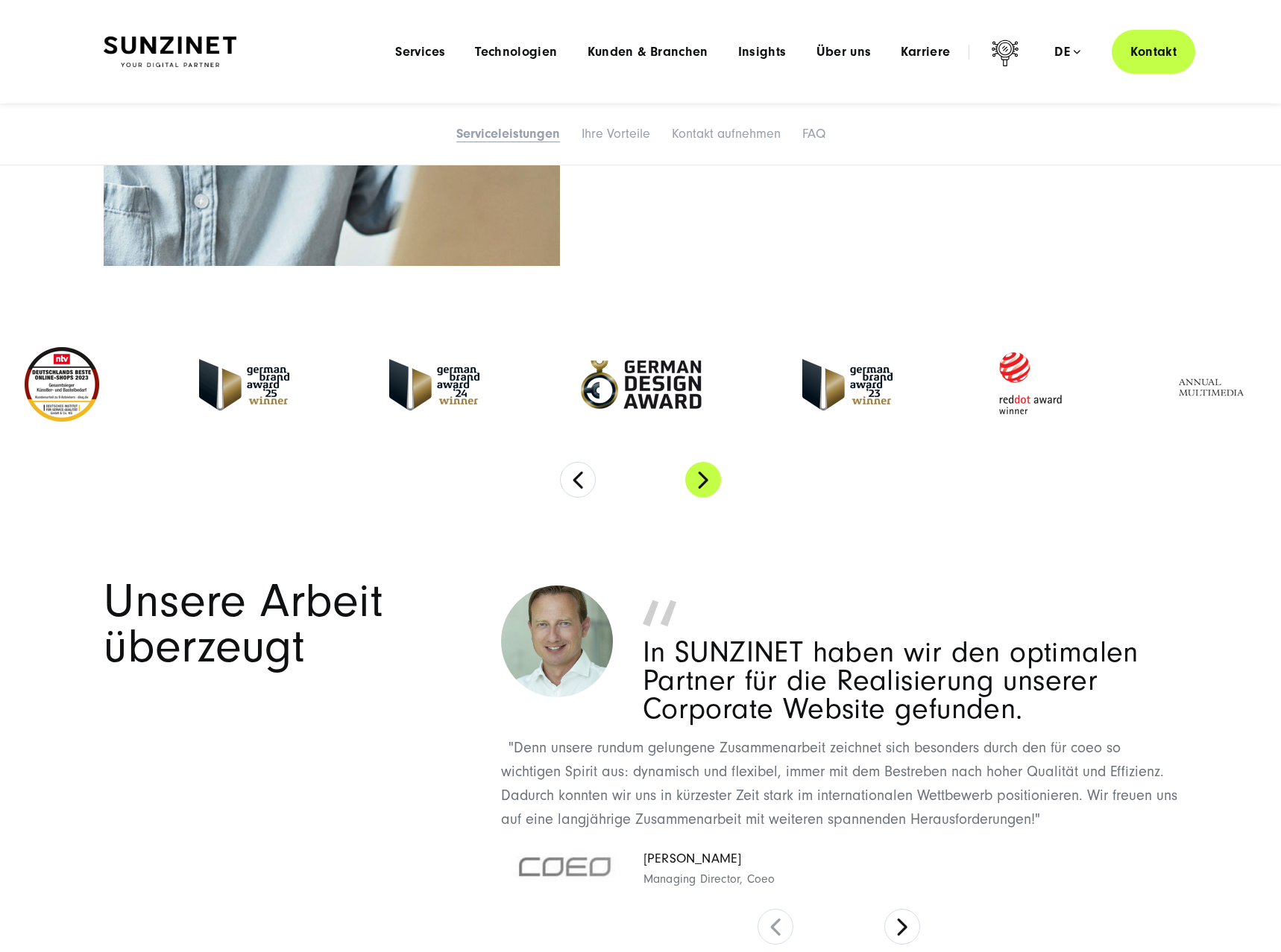
click at [716, 477] on button "Next" at bounding box center [702, 479] width 35 height 35
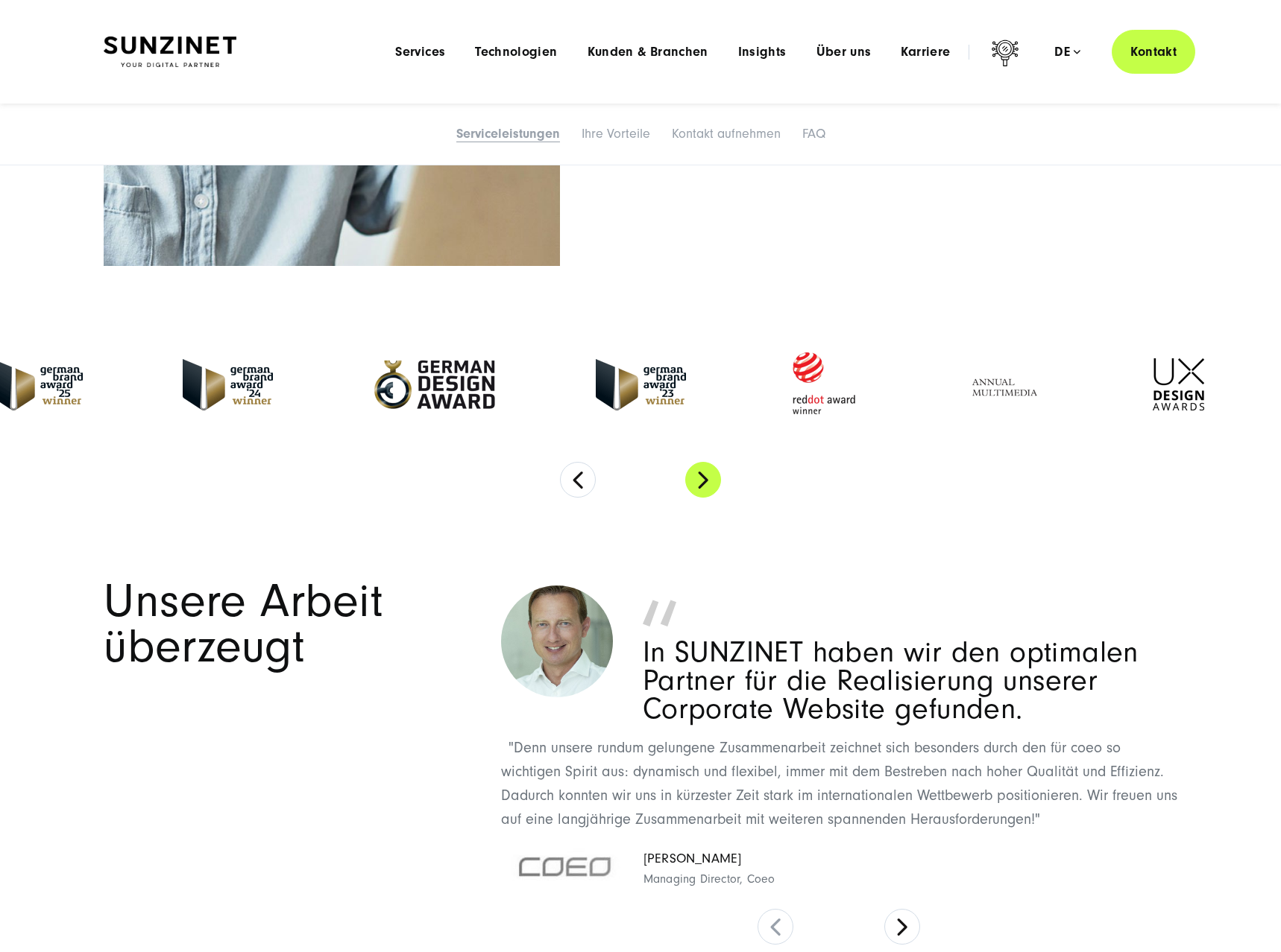
click at [716, 477] on button "Next" at bounding box center [702, 479] width 35 height 35
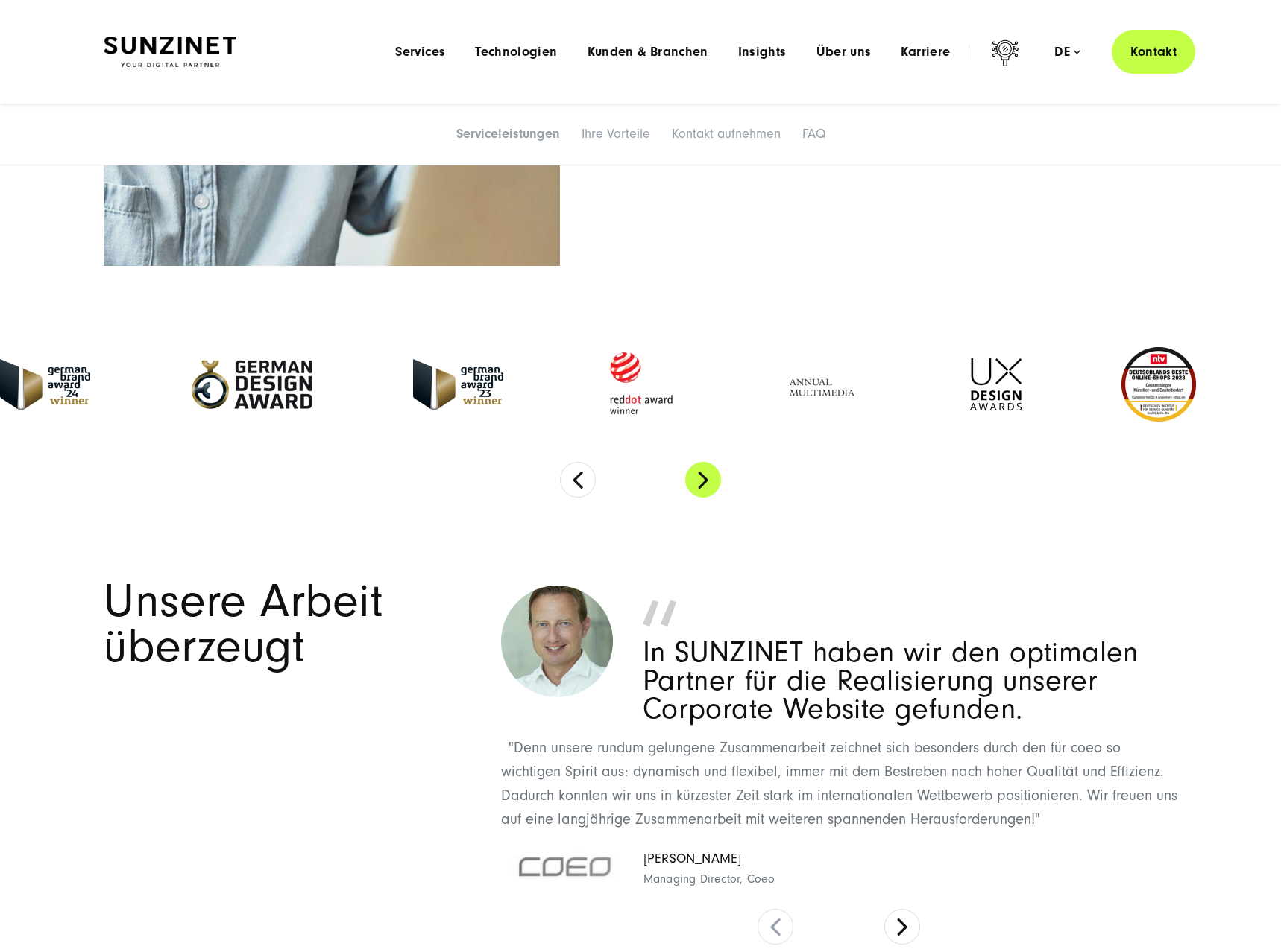
click at [716, 477] on button "Next" at bounding box center [702, 479] width 35 height 35
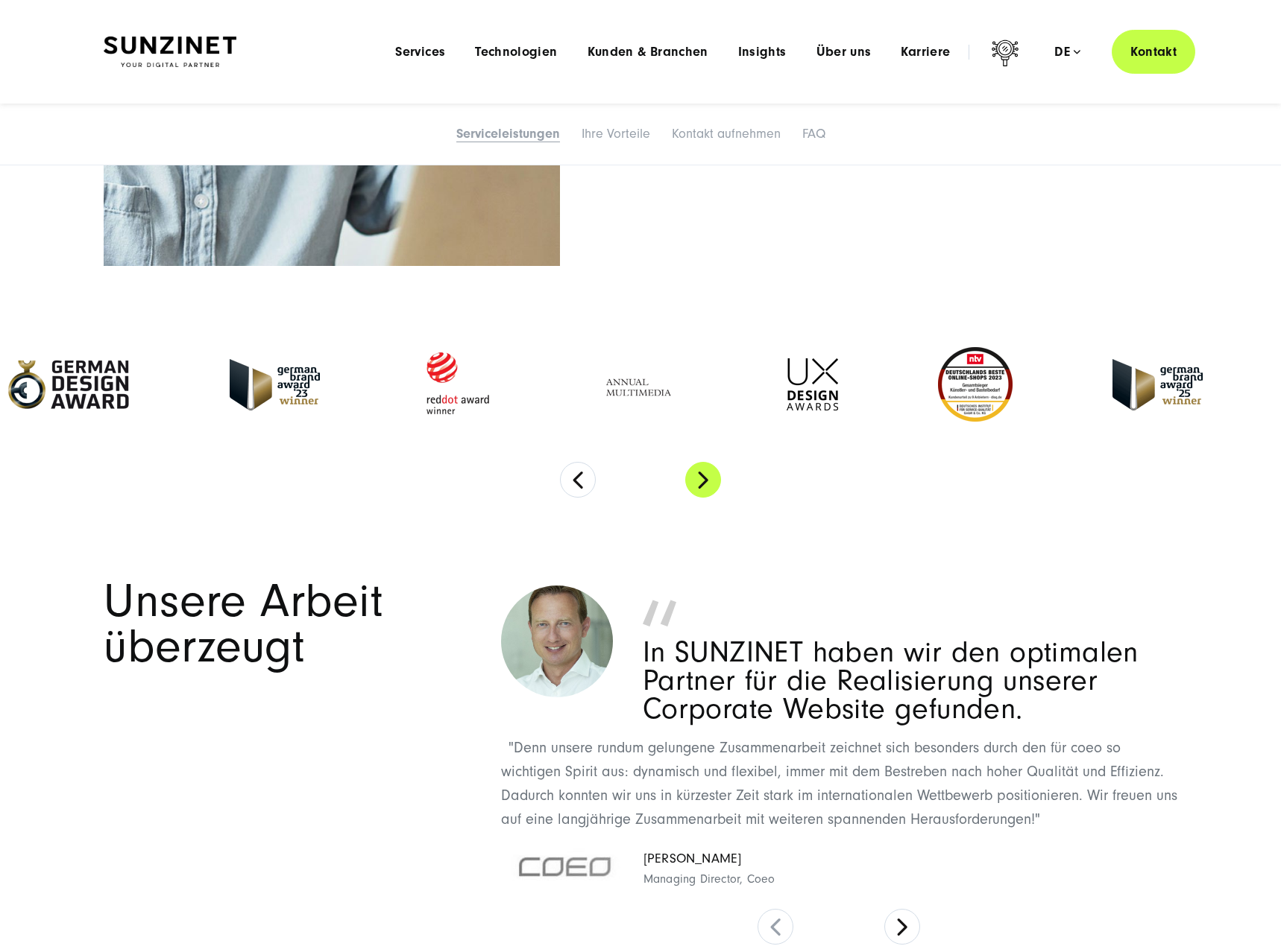
click at [716, 477] on button "Next" at bounding box center [702, 479] width 35 height 35
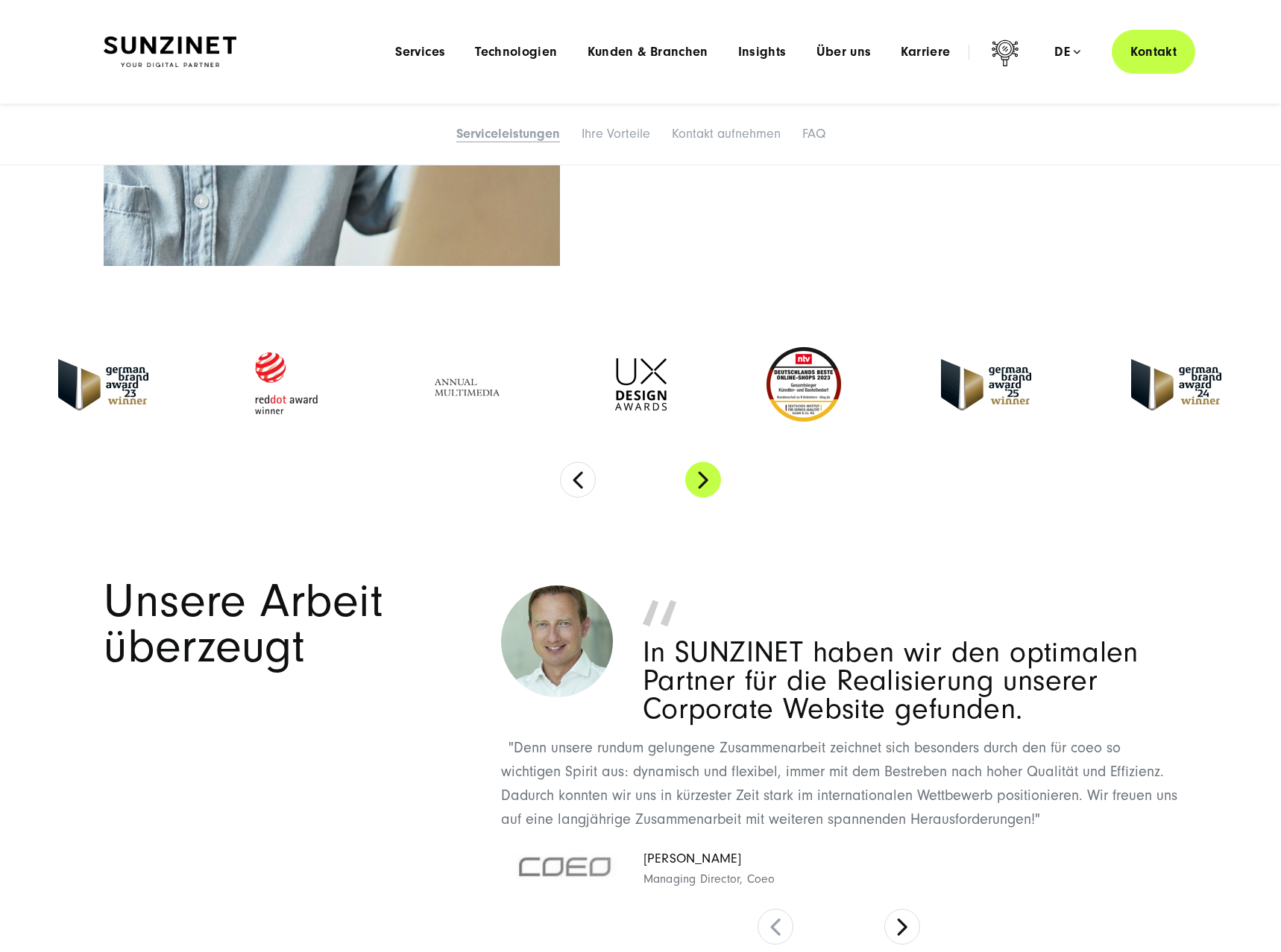
click at [716, 477] on button "Next" at bounding box center [702, 479] width 35 height 35
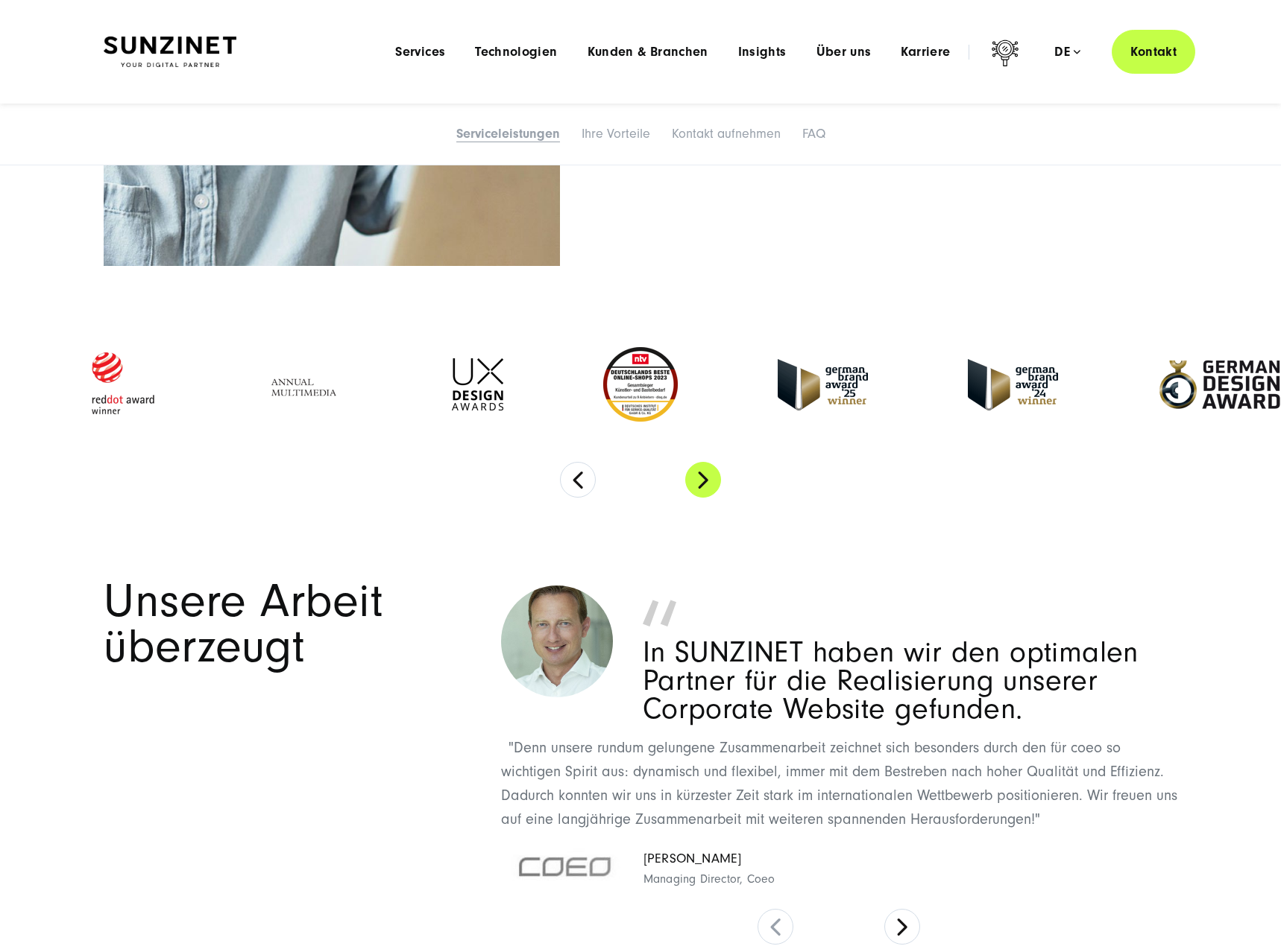
click at [716, 477] on button "Next" at bounding box center [702, 479] width 35 height 35
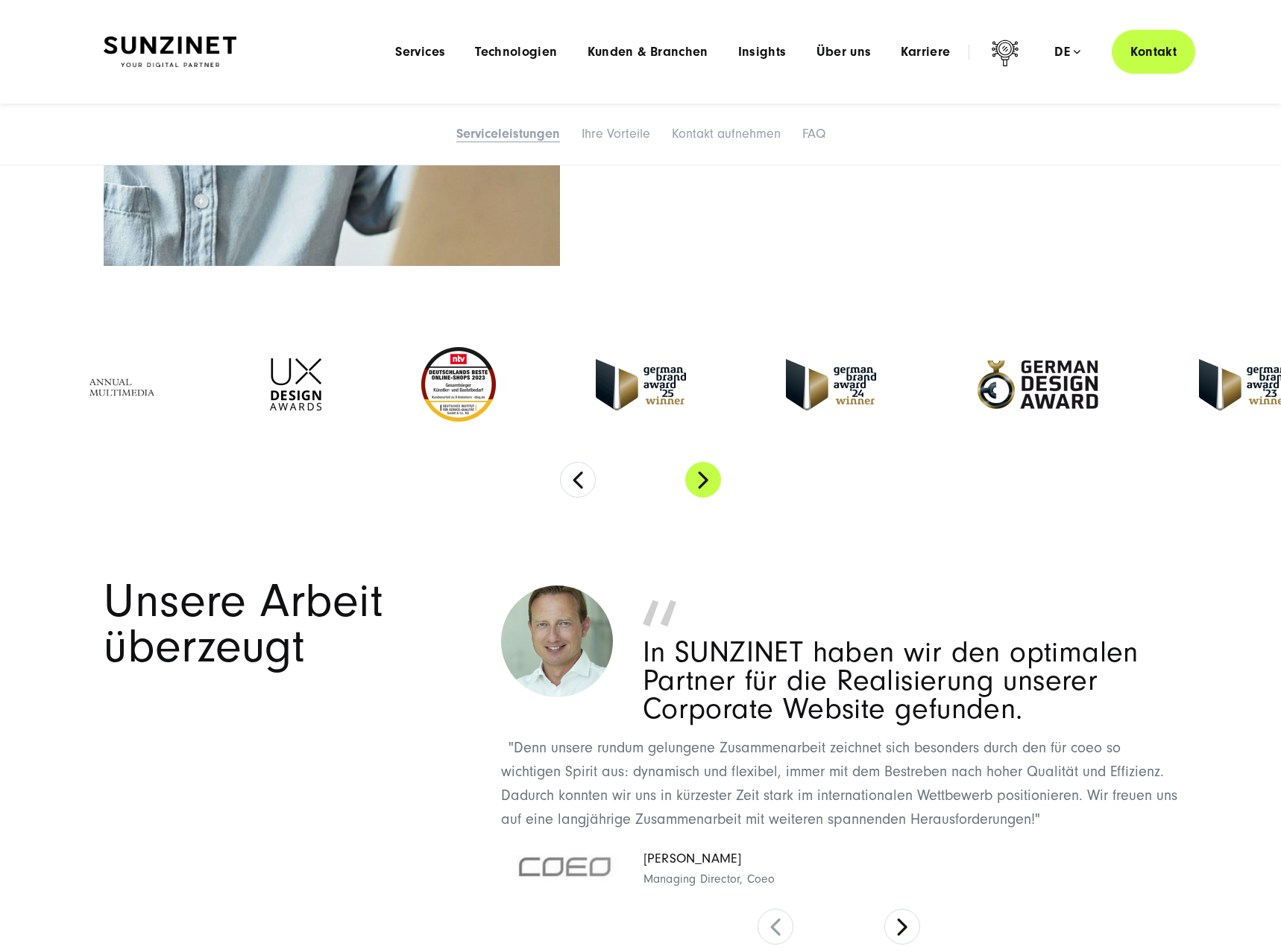
click at [716, 477] on button "Next" at bounding box center [702, 479] width 35 height 35
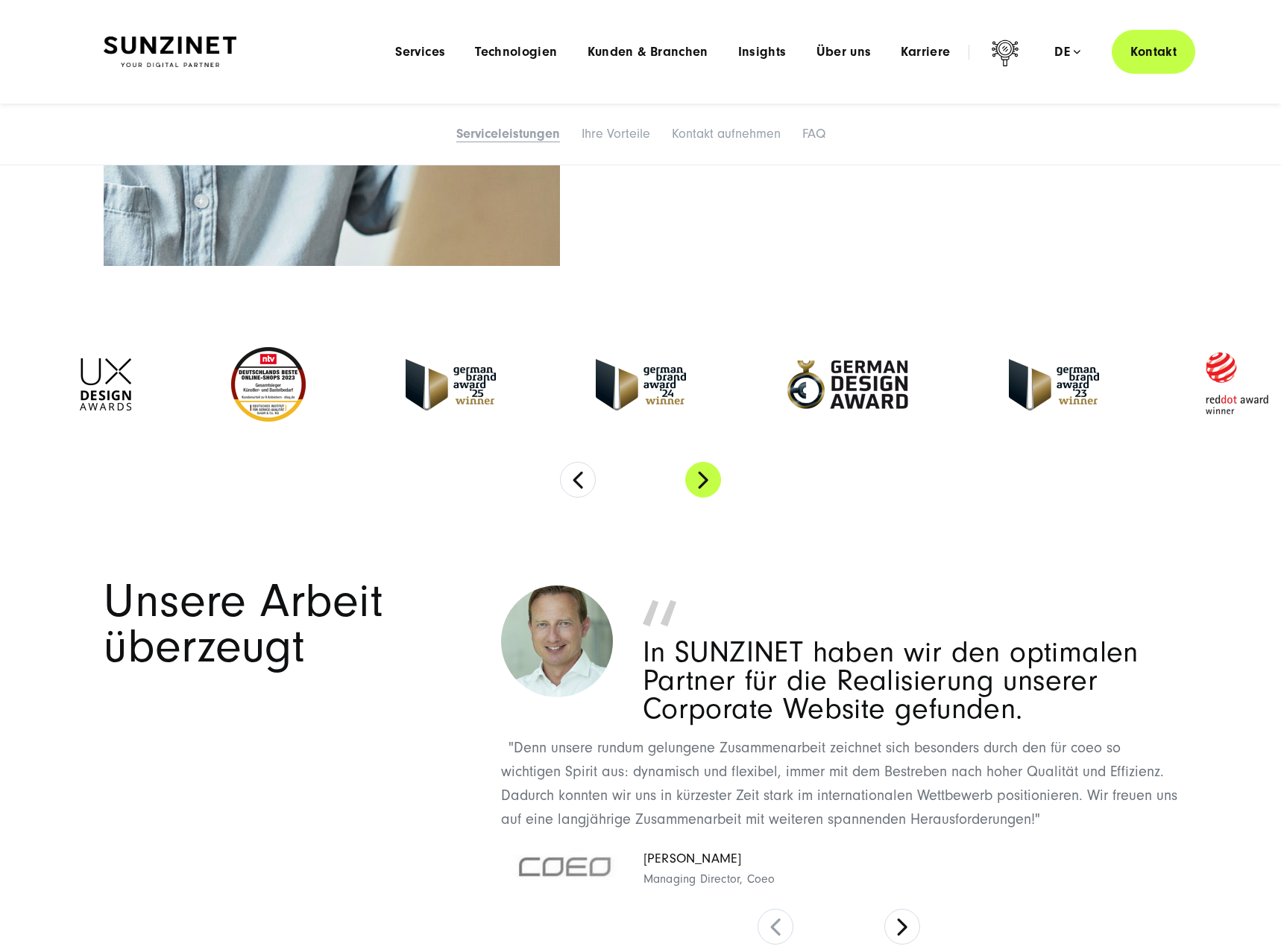
click at [716, 477] on button "Next" at bounding box center [702, 479] width 35 height 35
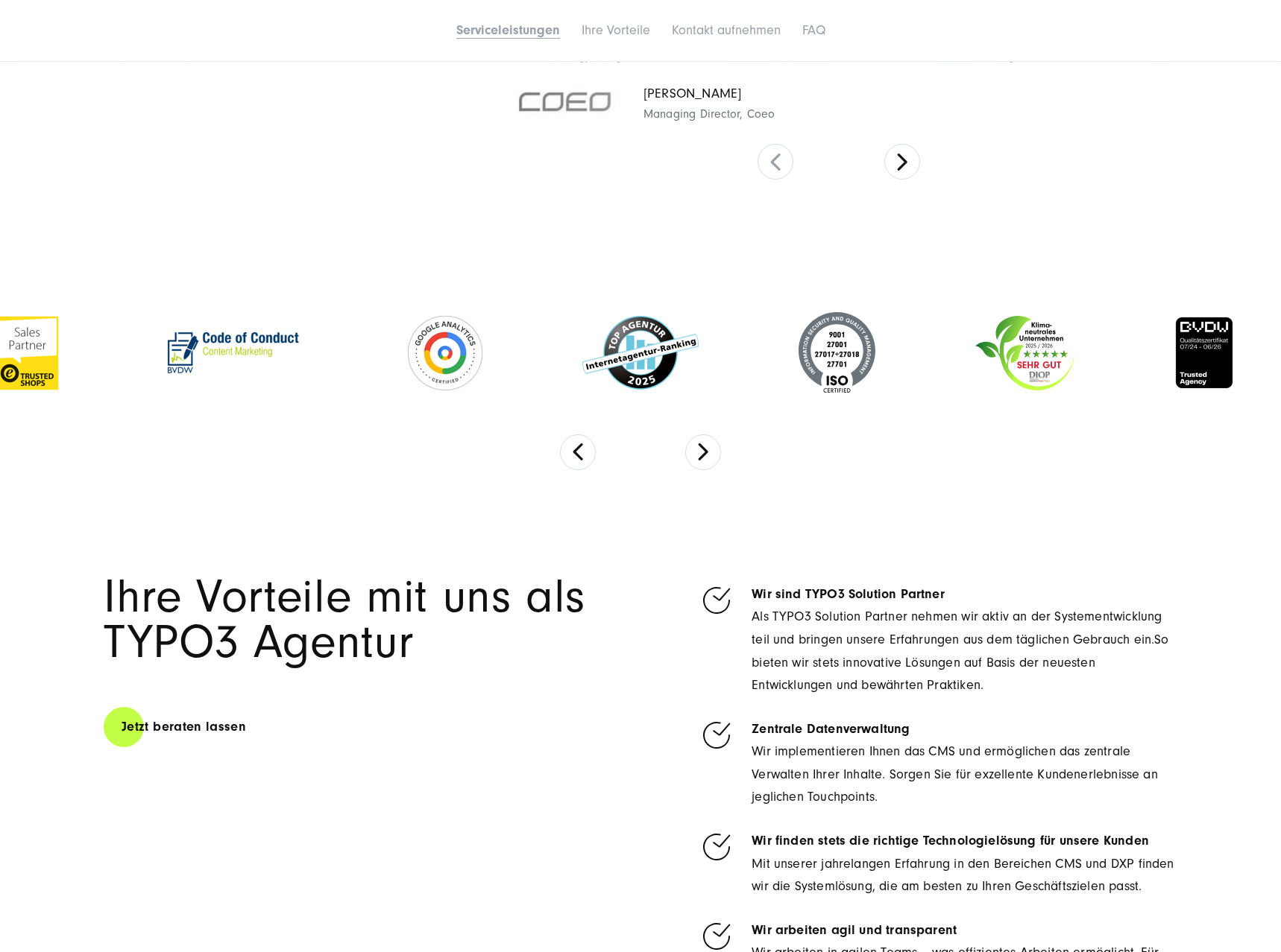
scroll to position [3344, 0]
